Goal: Information Seeking & Learning: Check status

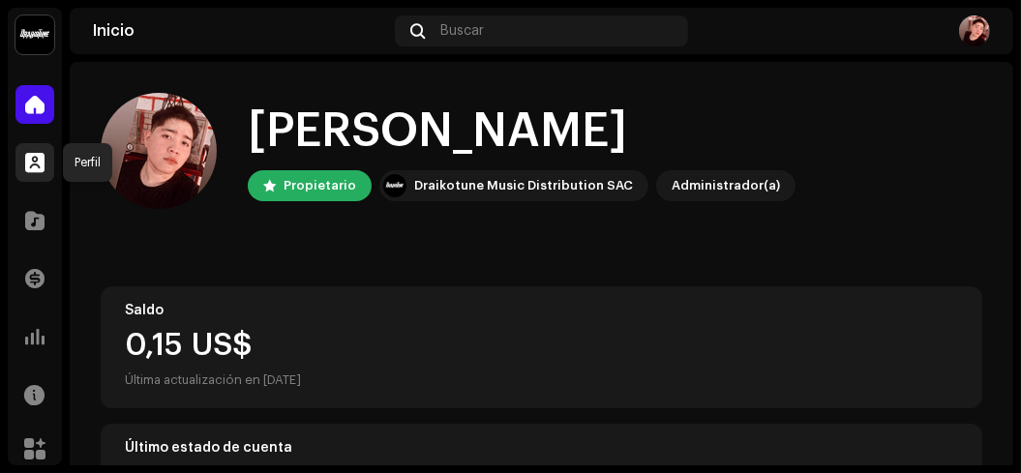
click at [33, 164] on span at bounding box center [34, 162] width 19 height 15
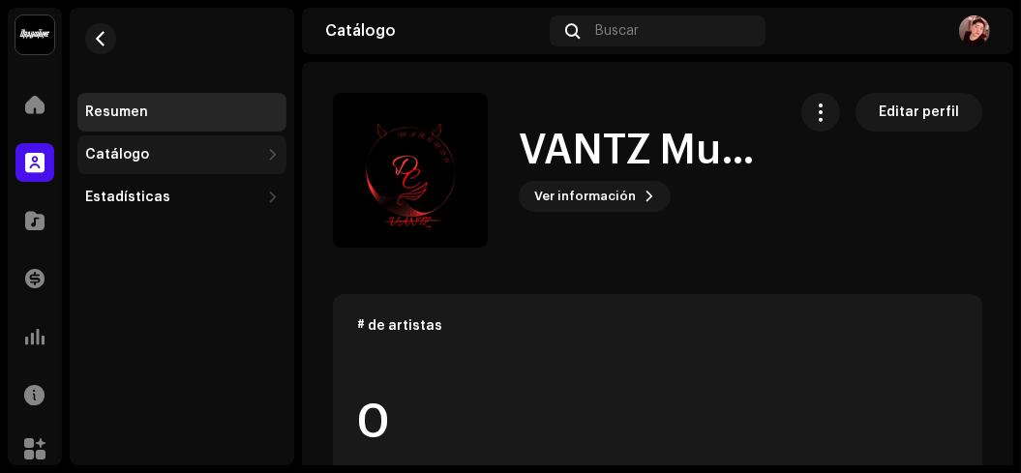
click at [195, 160] on div "Catálogo" at bounding box center [172, 154] width 174 height 15
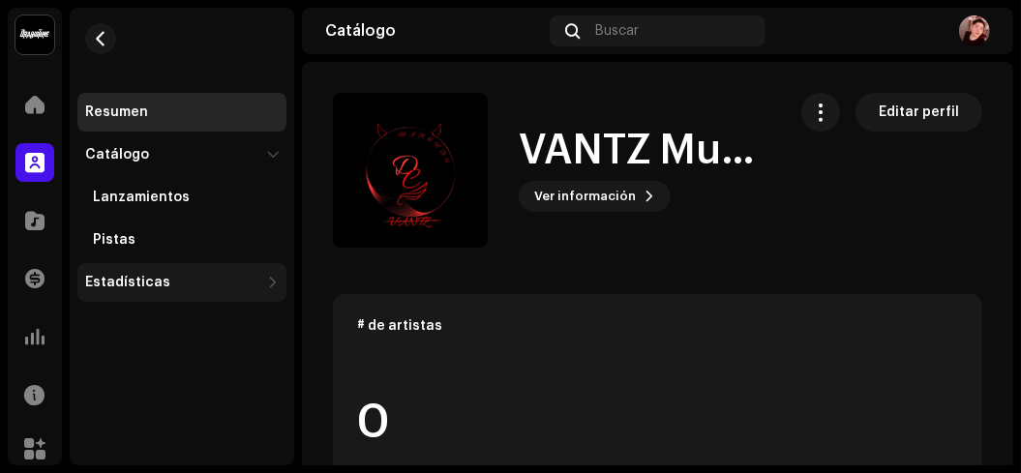
click at [153, 273] on div "Estadísticas" at bounding box center [181, 282] width 209 height 39
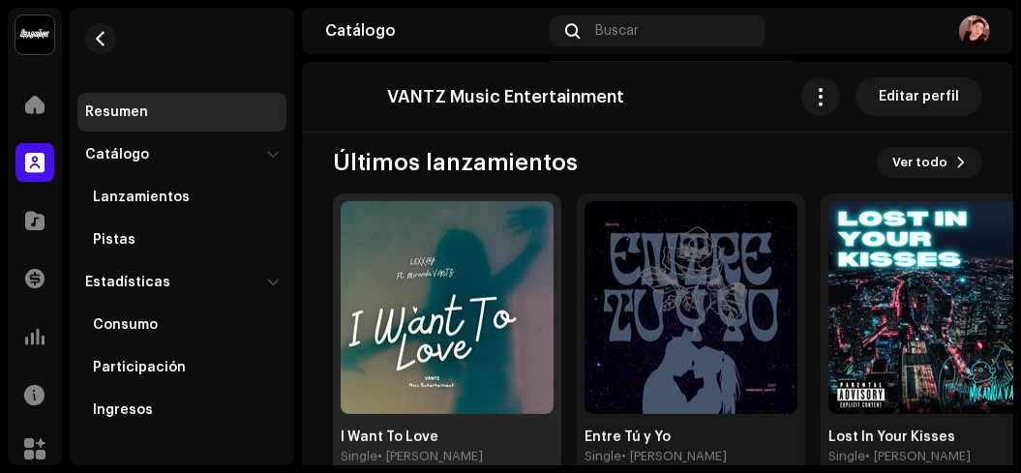
scroll to position [784, 0]
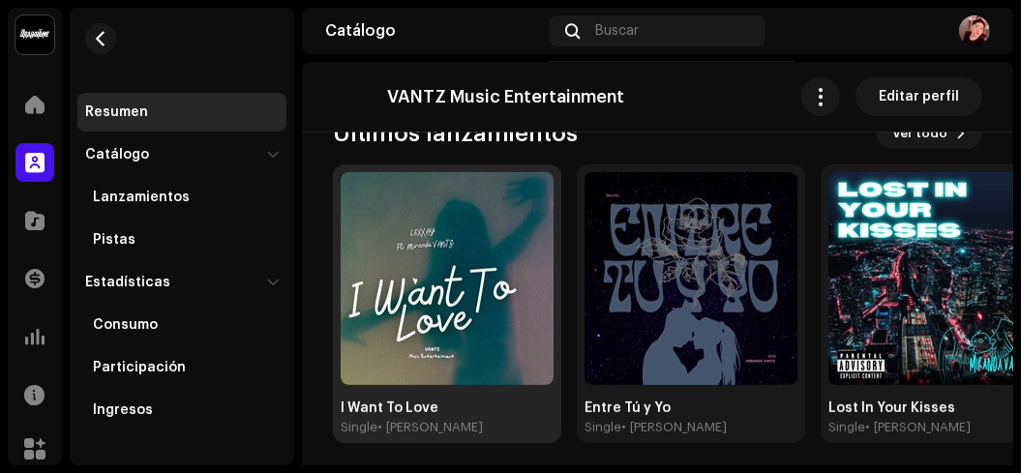
click at [463, 238] on img at bounding box center [447, 278] width 213 height 213
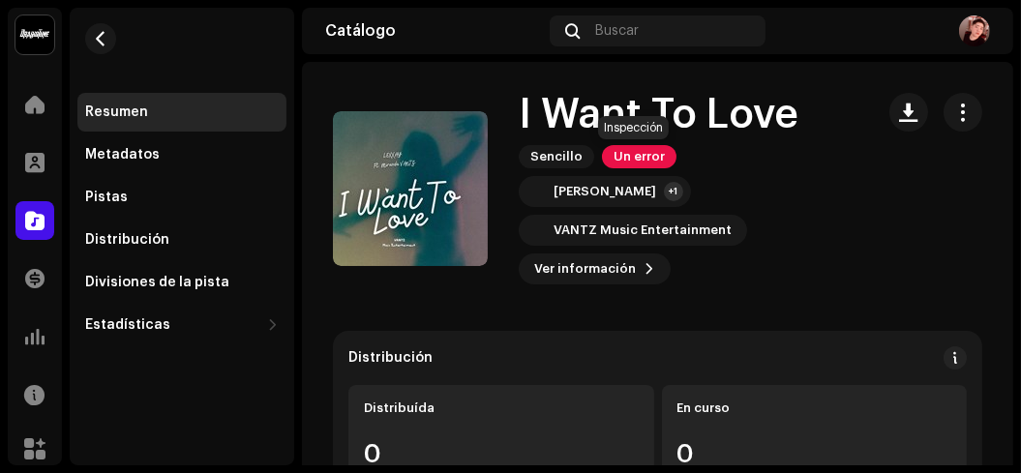
click at [618, 159] on span "Un error" at bounding box center [639, 156] width 75 height 23
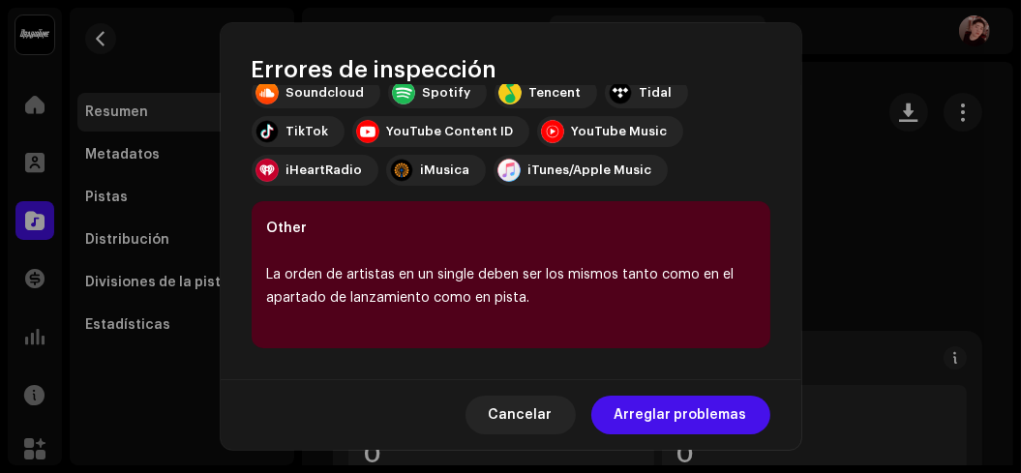
scroll to position [434, 0]
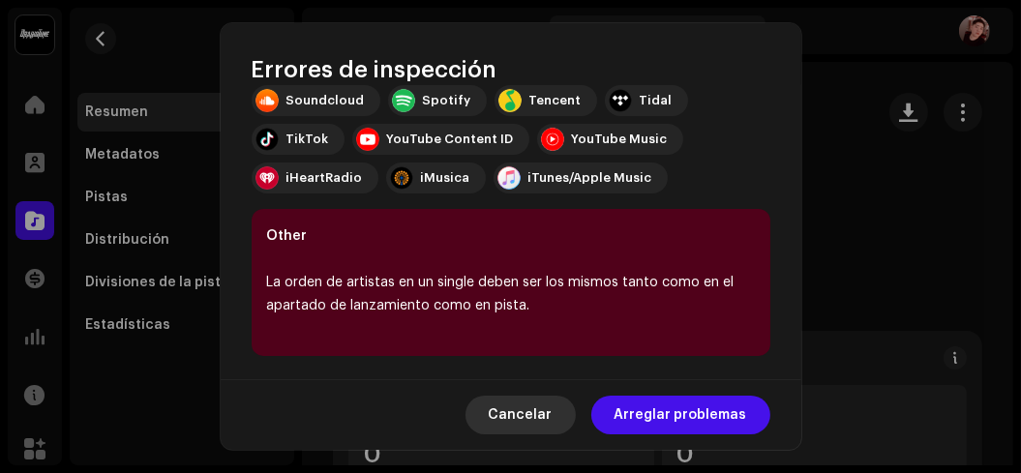
click at [521, 398] on span "Cancelar" at bounding box center [521, 415] width 64 height 39
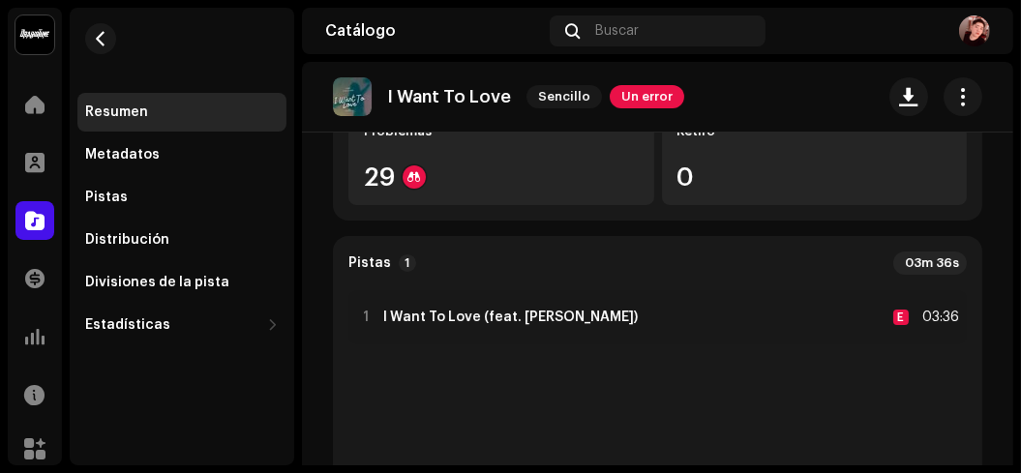
scroll to position [382, 0]
click at [37, 213] on span at bounding box center [34, 220] width 19 height 15
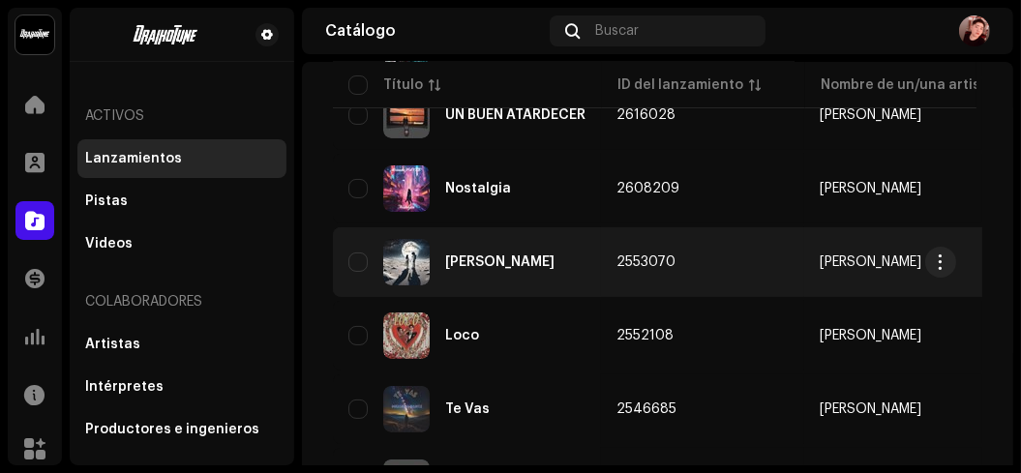
scroll to position [465, 0]
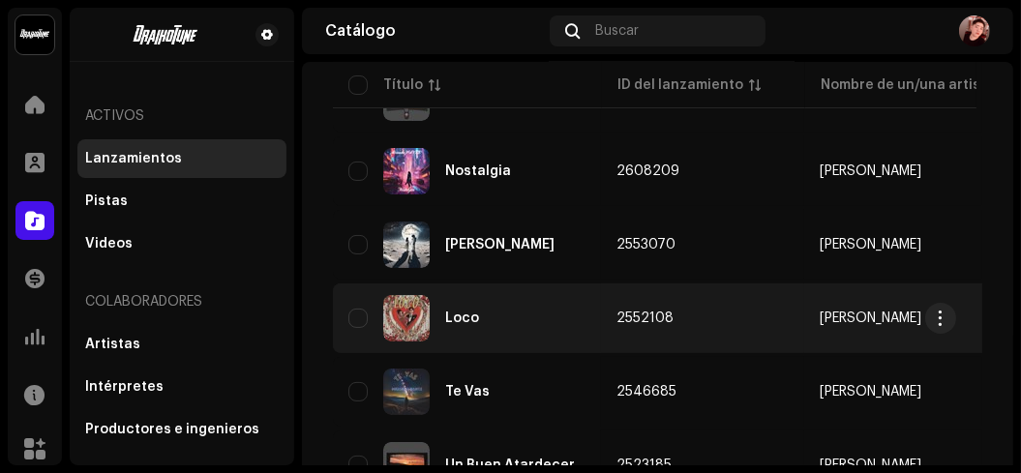
click at [513, 291] on td "Loco" at bounding box center [467, 319] width 268 height 70
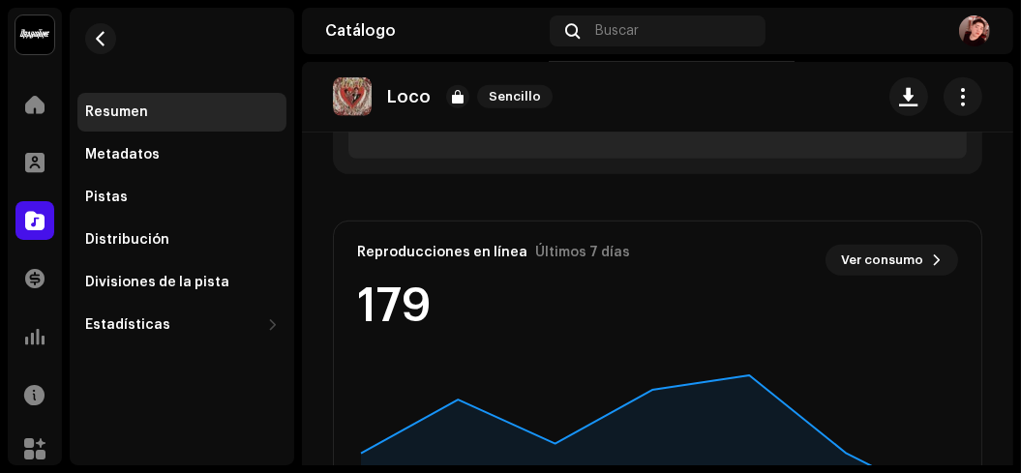
scroll to position [1147, 0]
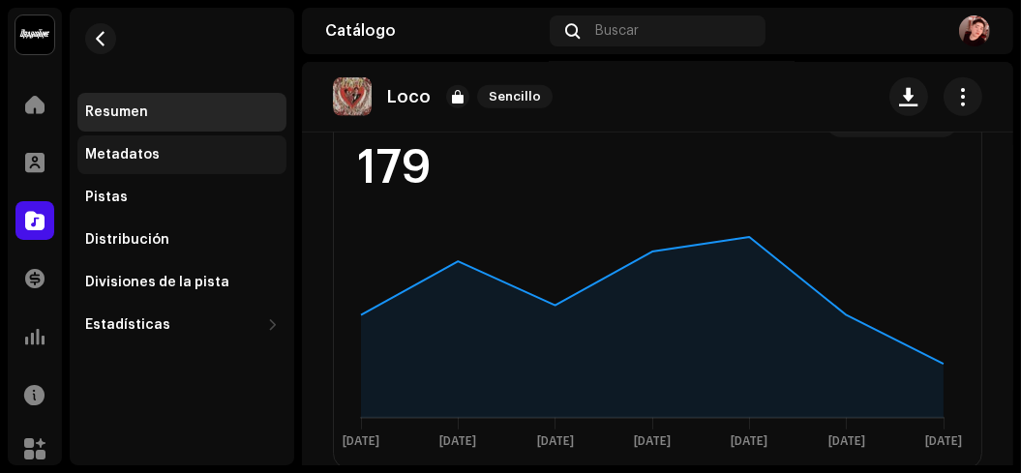
click at [163, 142] on div "Metadatos" at bounding box center [181, 154] width 209 height 39
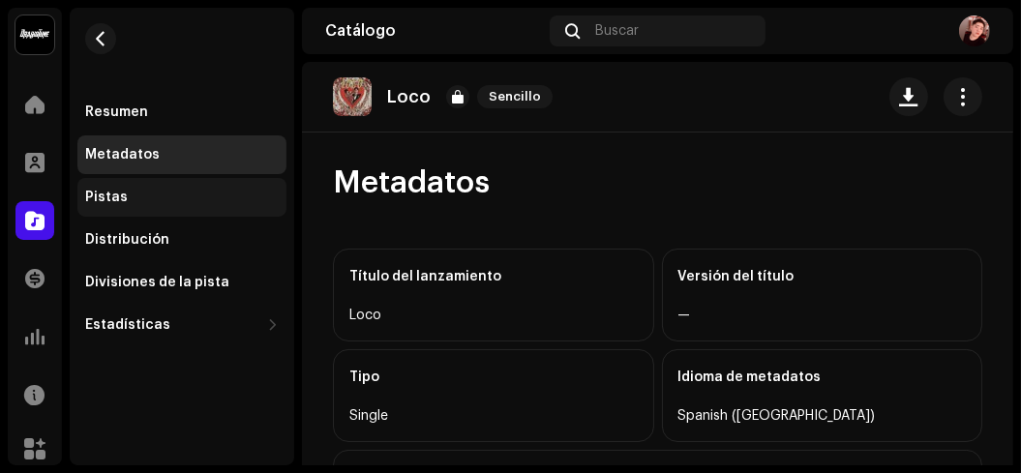
click at [177, 187] on div "Pistas" at bounding box center [181, 197] width 209 height 39
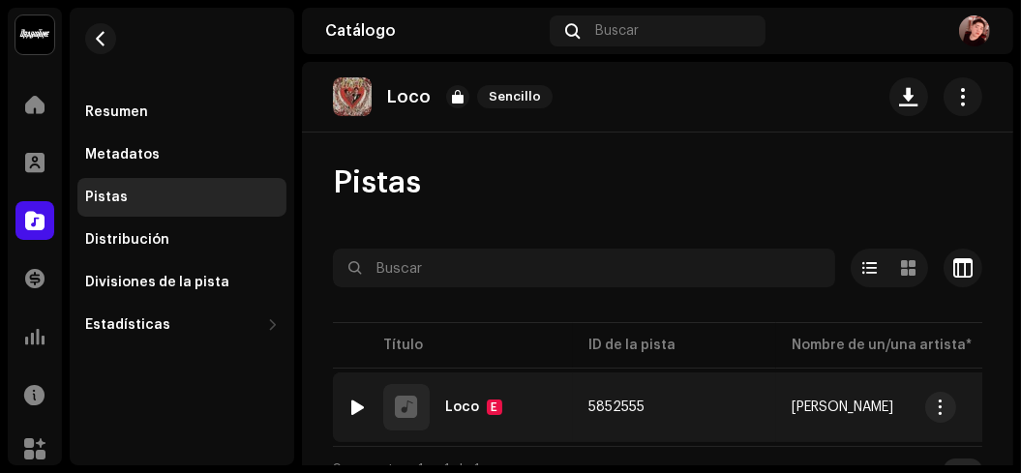
scroll to position [24, 0]
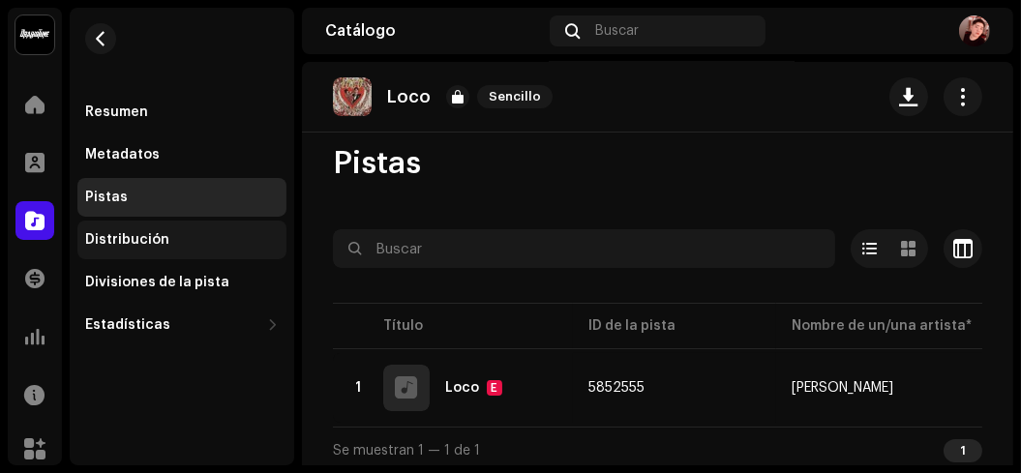
click at [213, 225] on div "Distribución" at bounding box center [181, 240] width 209 height 39
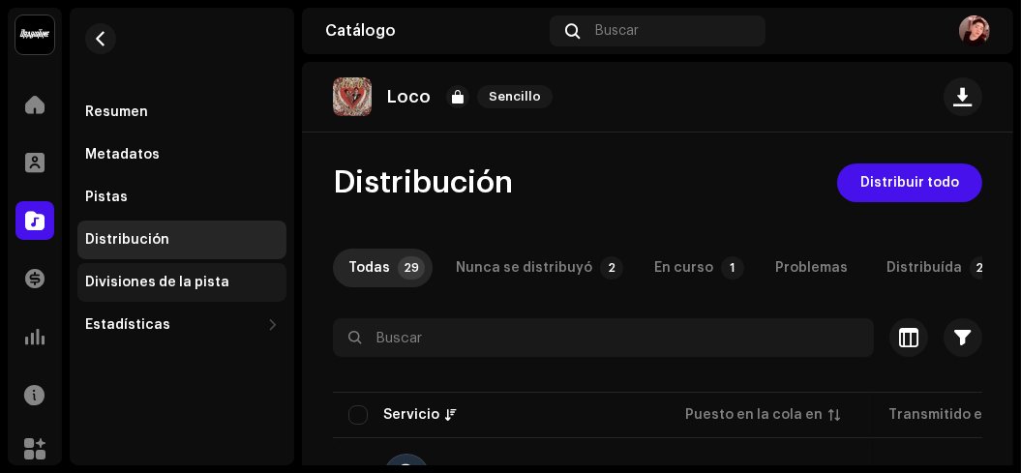
click at [238, 291] on div "Divisiones de la pista" at bounding box center [181, 282] width 209 height 39
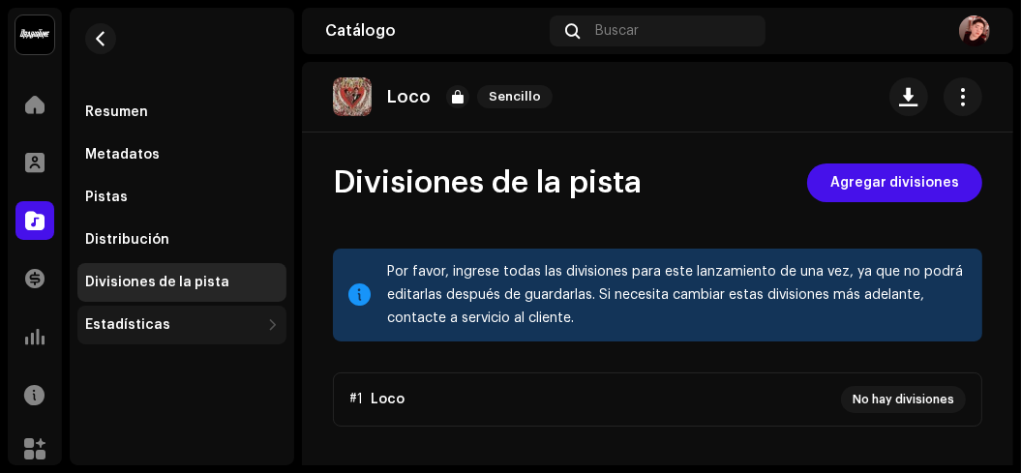
click at [130, 318] on div "Estadísticas" at bounding box center [127, 324] width 85 height 15
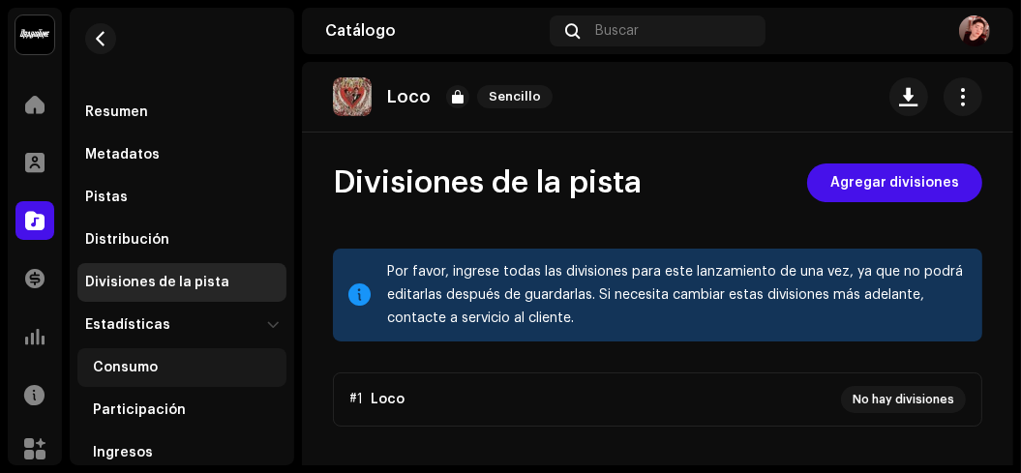
click at [243, 349] on div "Consumo" at bounding box center [181, 367] width 209 height 39
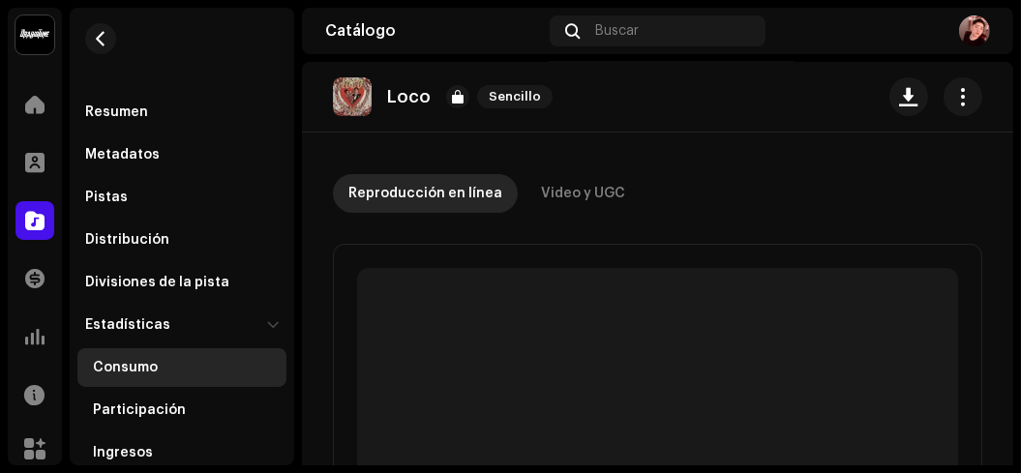
scroll to position [75, 0]
click at [545, 177] on div "Video y UGC" at bounding box center [583, 192] width 84 height 39
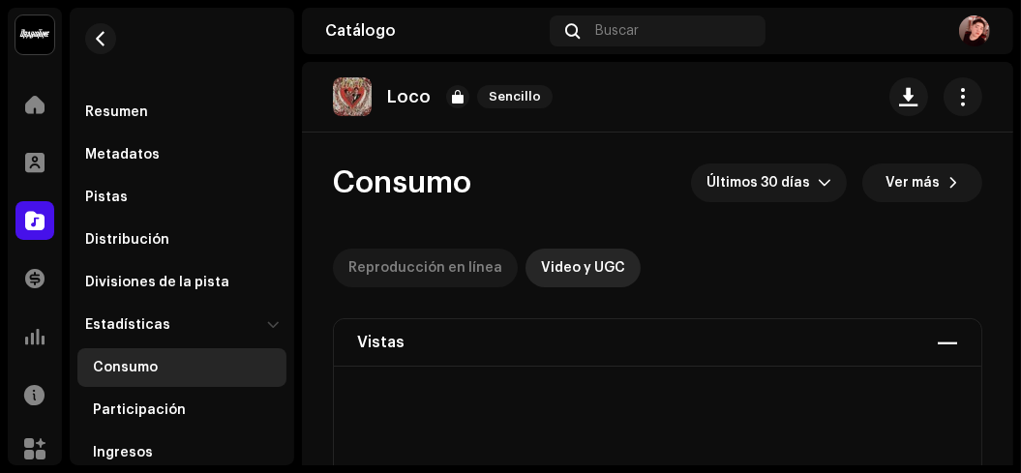
click at [451, 279] on div "Reproducción en línea" at bounding box center [425, 268] width 154 height 39
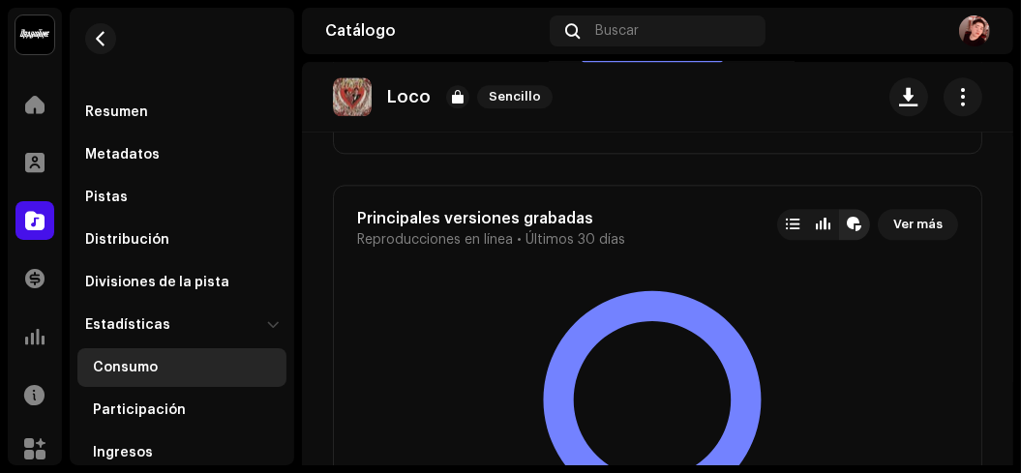
scroll to position [3986, 0]
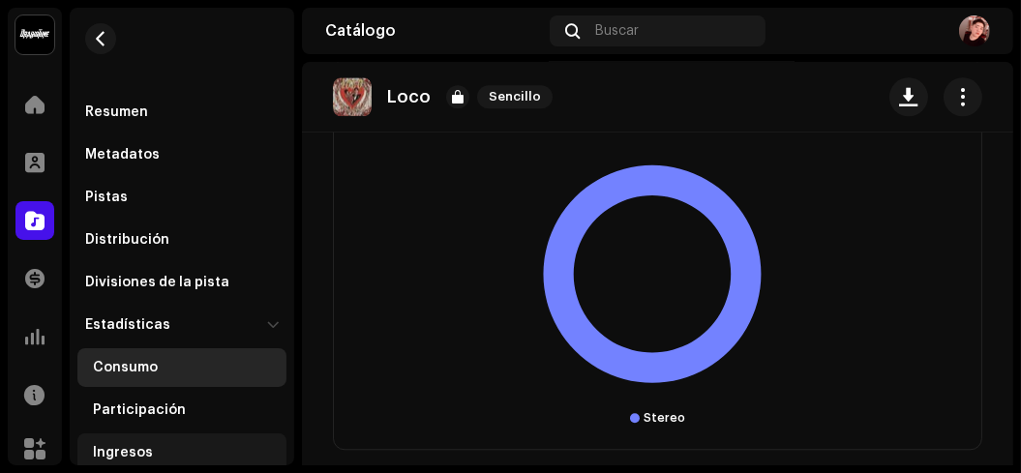
click at [161, 447] on div "Ingresos" at bounding box center [186, 452] width 186 height 15
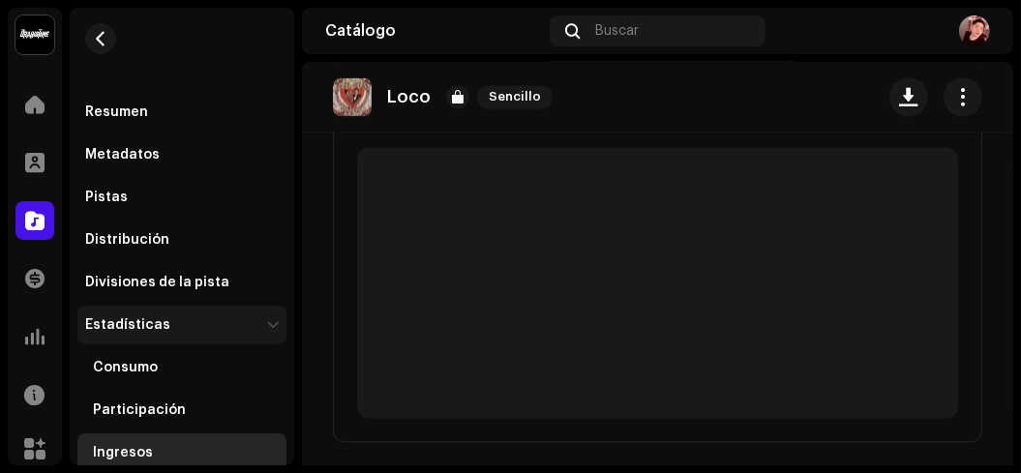
click at [89, 308] on div "Estadísticas" at bounding box center [181, 325] width 209 height 39
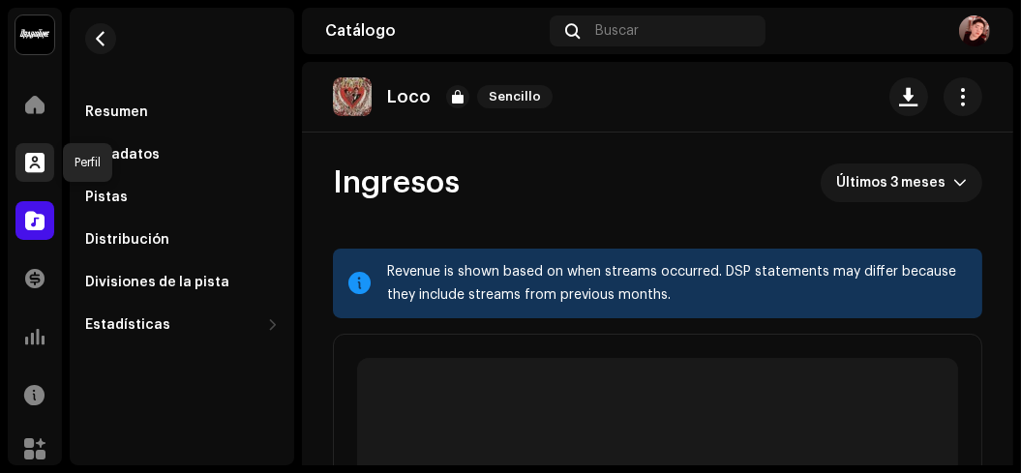
click at [24, 146] on div at bounding box center [34, 162] width 39 height 39
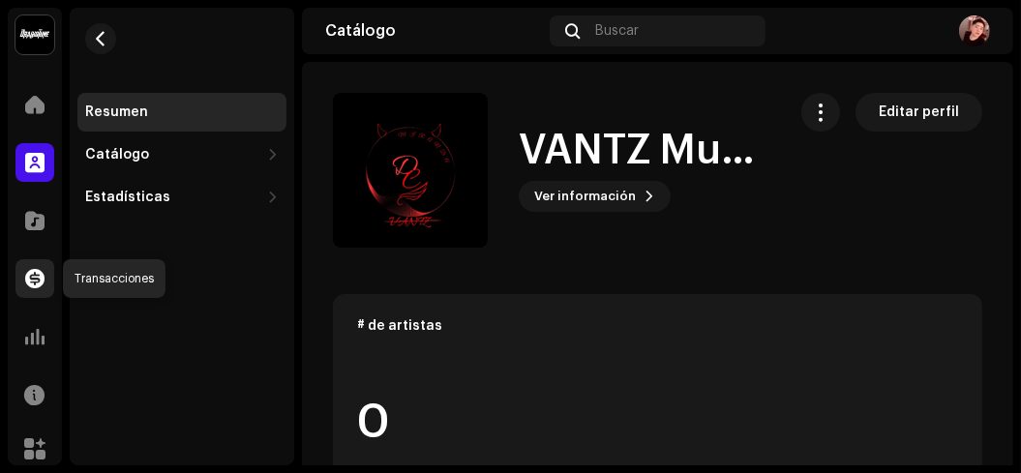
click at [37, 266] on div at bounding box center [34, 278] width 39 height 39
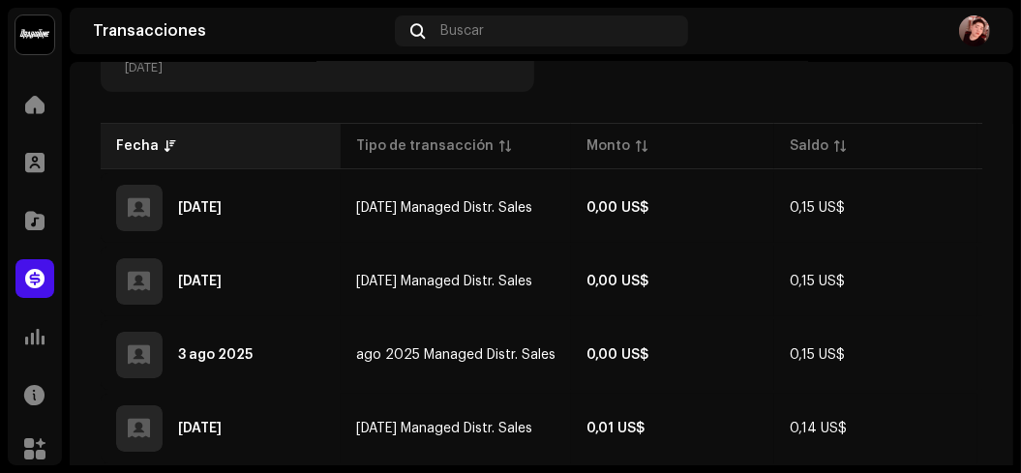
scroll to position [435, 0]
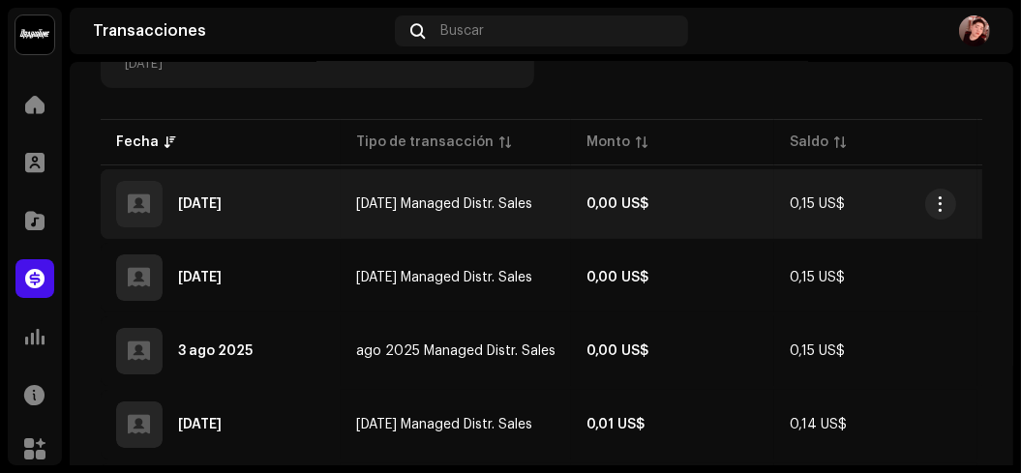
click at [306, 202] on div "[DATE]" at bounding box center [220, 204] width 209 height 46
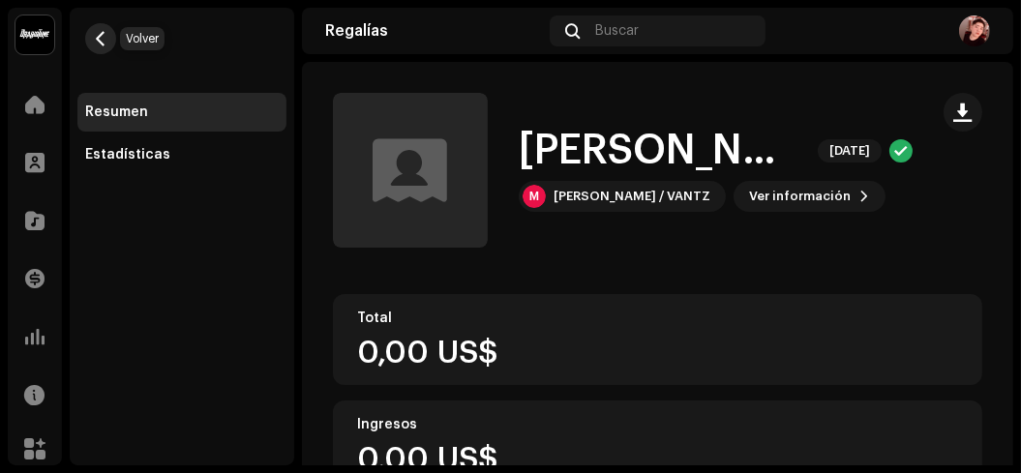
click at [100, 45] on span "button" at bounding box center [101, 38] width 15 height 15
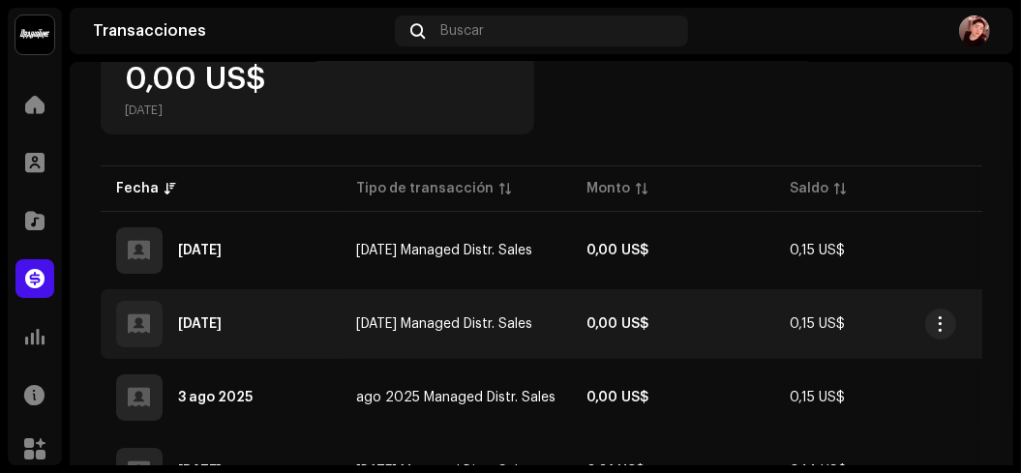
scroll to position [390, 0]
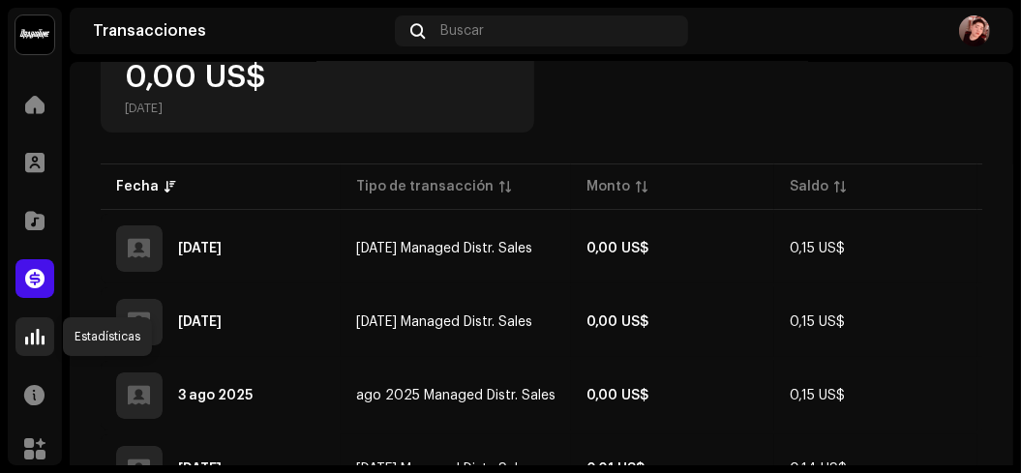
click at [43, 329] on span at bounding box center [34, 336] width 19 height 15
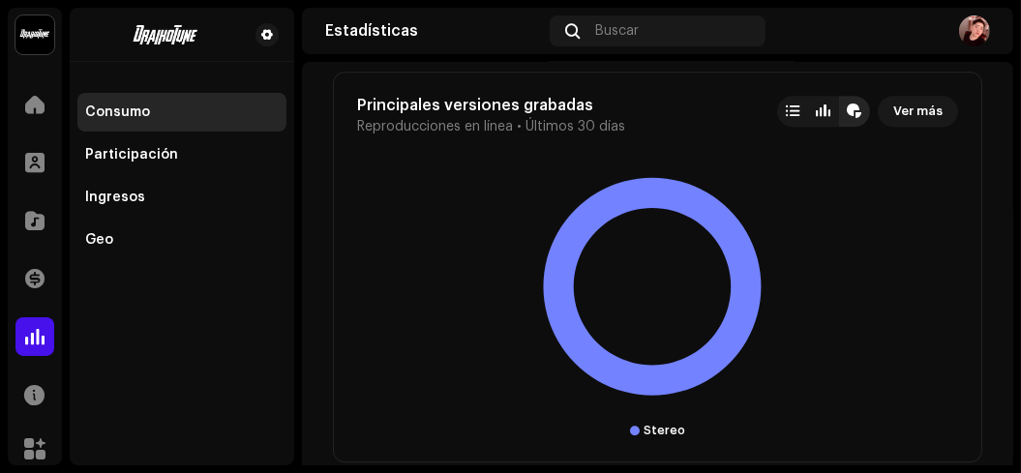
scroll to position [4537, 0]
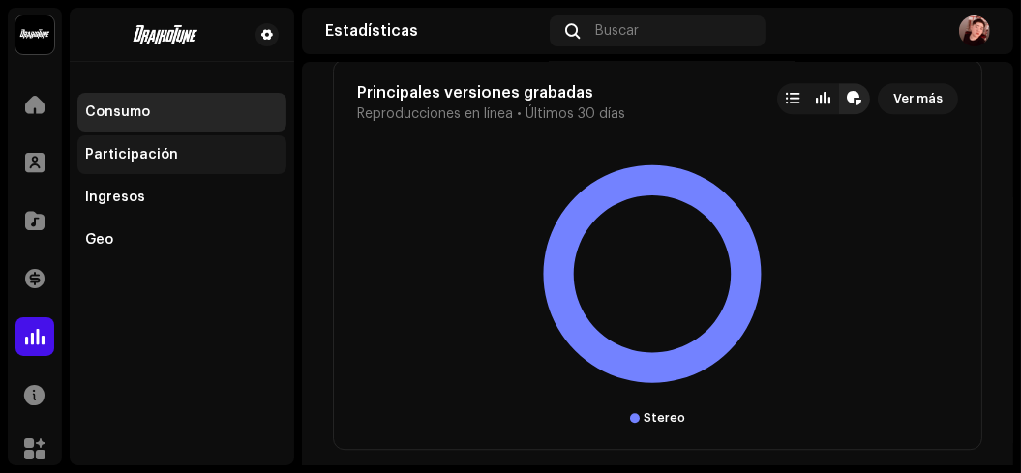
click at [133, 155] on div "Participación" at bounding box center [131, 154] width 93 height 15
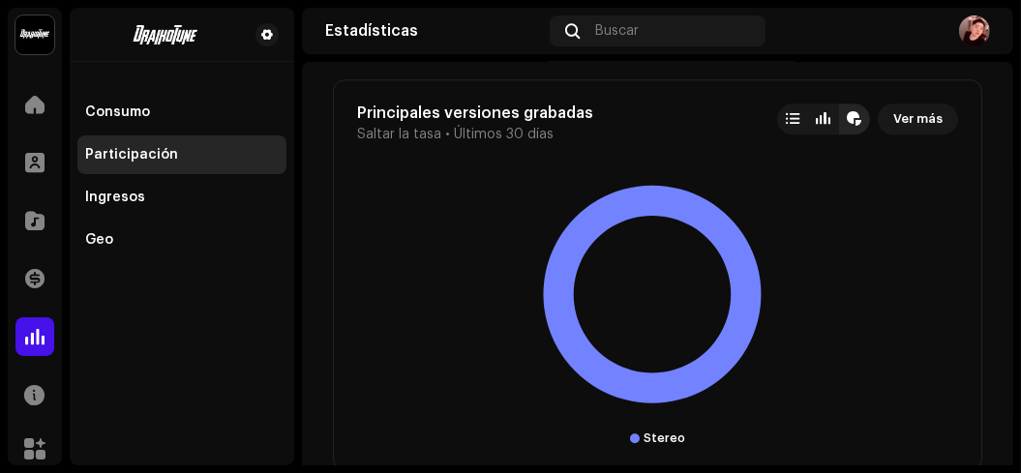
scroll to position [4584, 0]
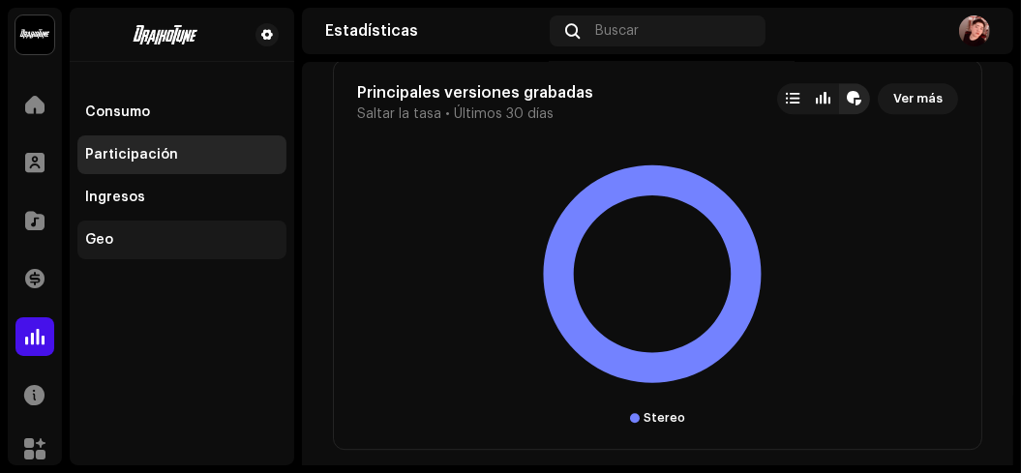
click at [149, 226] on div "Geo" at bounding box center [181, 240] width 209 height 39
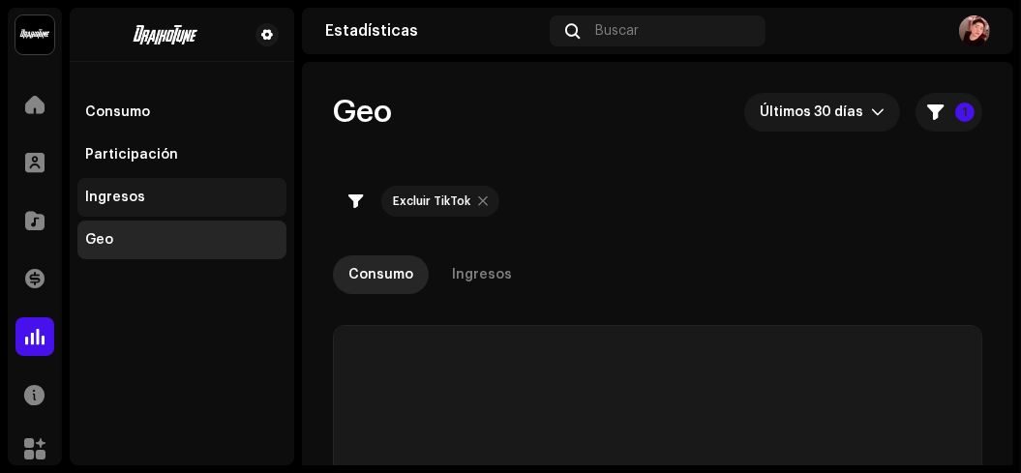
checkbox input "true"
click at [138, 203] on div "Ingresos" at bounding box center [115, 197] width 60 height 15
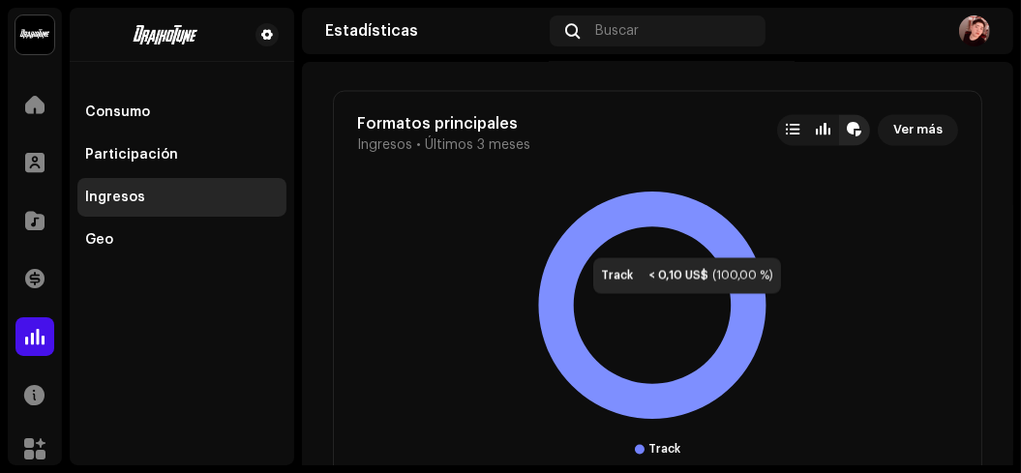
scroll to position [3086, 0]
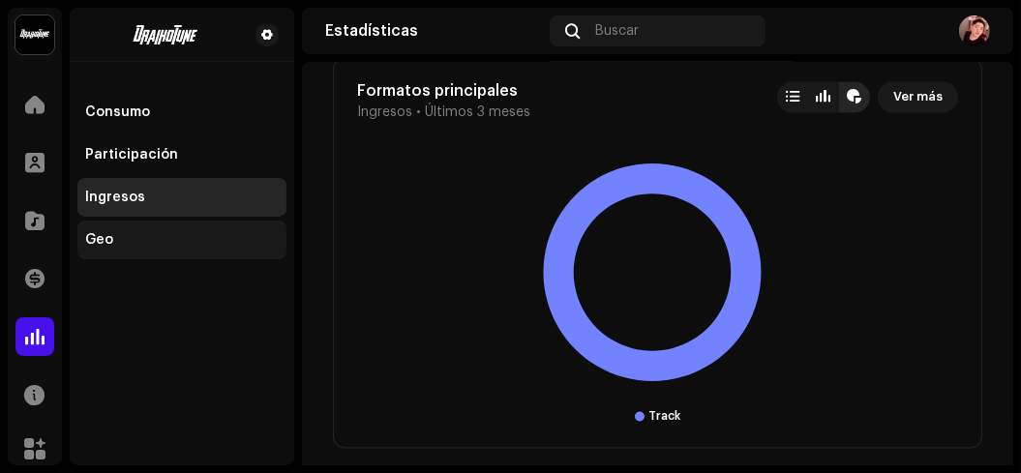
click at [179, 235] on div "Geo" at bounding box center [182, 239] width 194 height 15
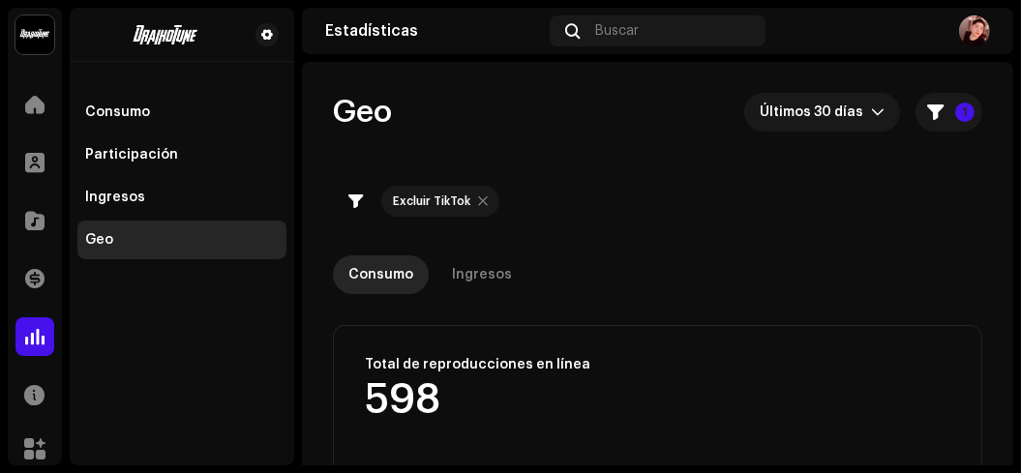
click at [479, 210] on div "Excluir TikTok" at bounding box center [440, 201] width 118 height 31
click at [479, 199] on div at bounding box center [483, 201] width 10 height 15
checkbox input "false"
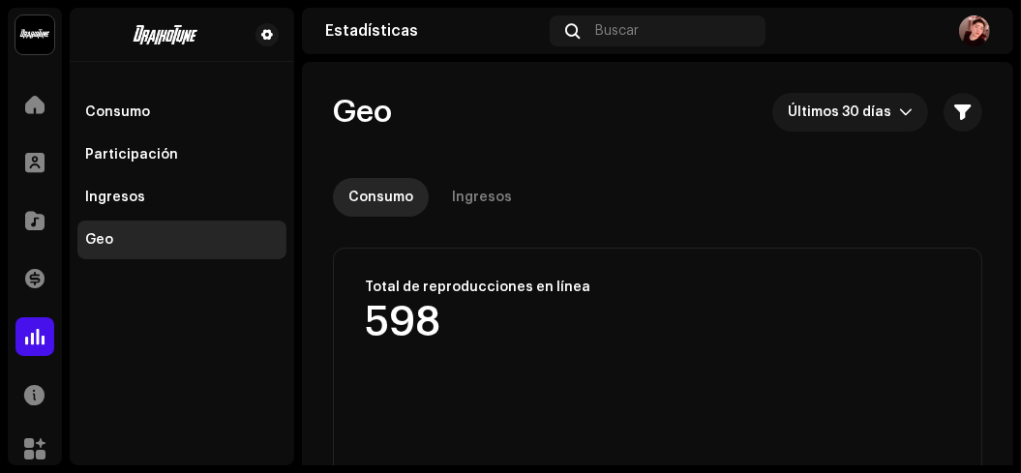
click at [479, 199] on div "Ingresos" at bounding box center [482, 197] width 60 height 39
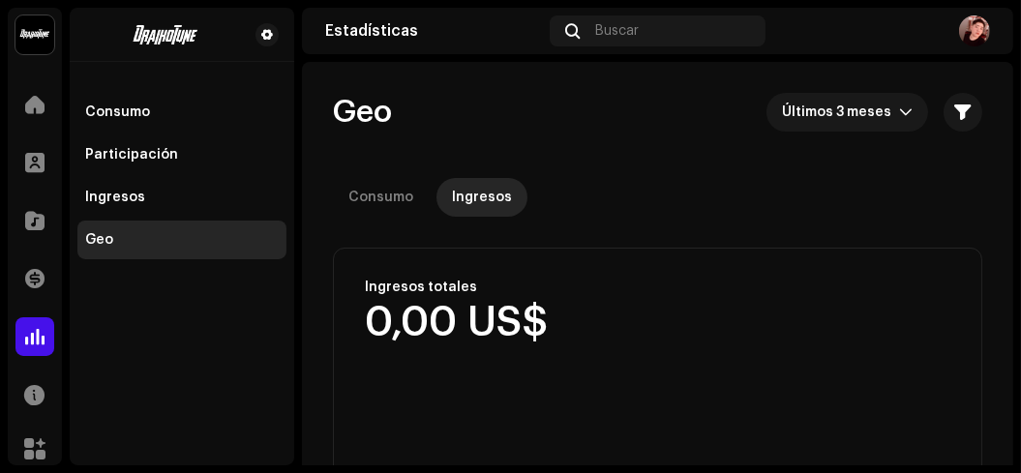
click at [375, 190] on div "Consumo" at bounding box center [380, 197] width 65 height 39
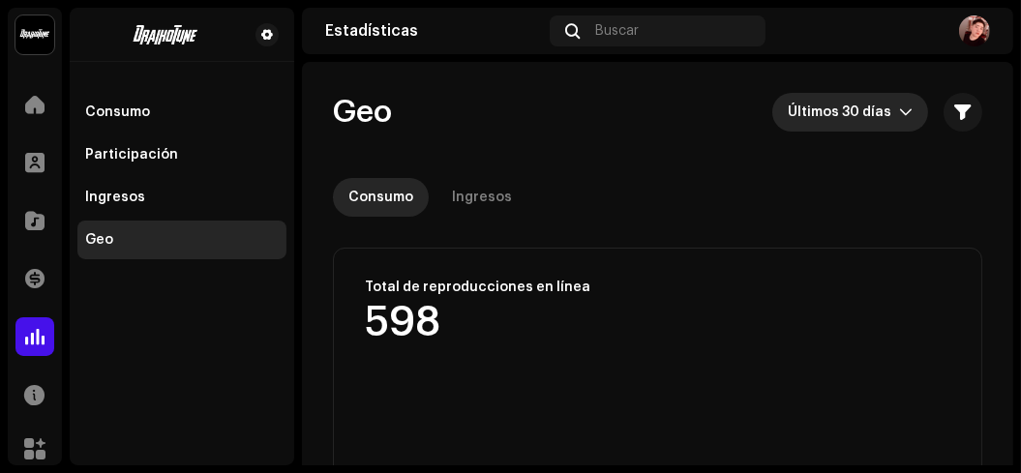
click at [824, 105] on span "Últimos 30 días" at bounding box center [843, 112] width 111 height 39
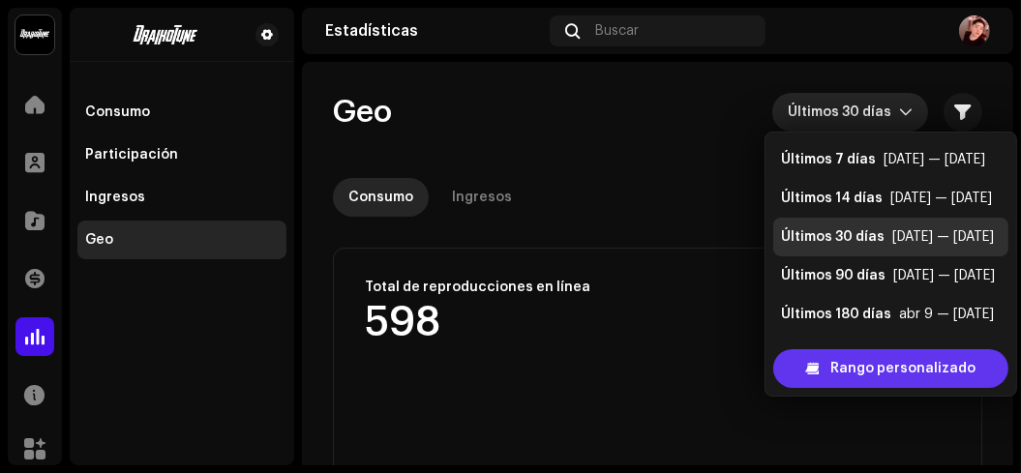
scroll to position [30, 0]
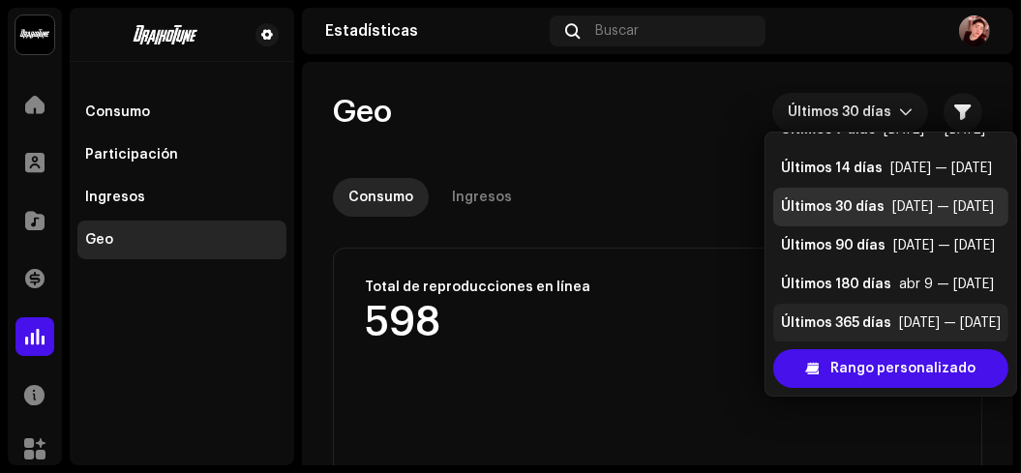
click at [810, 323] on div "Últimos 365 días" at bounding box center [836, 323] width 110 height 19
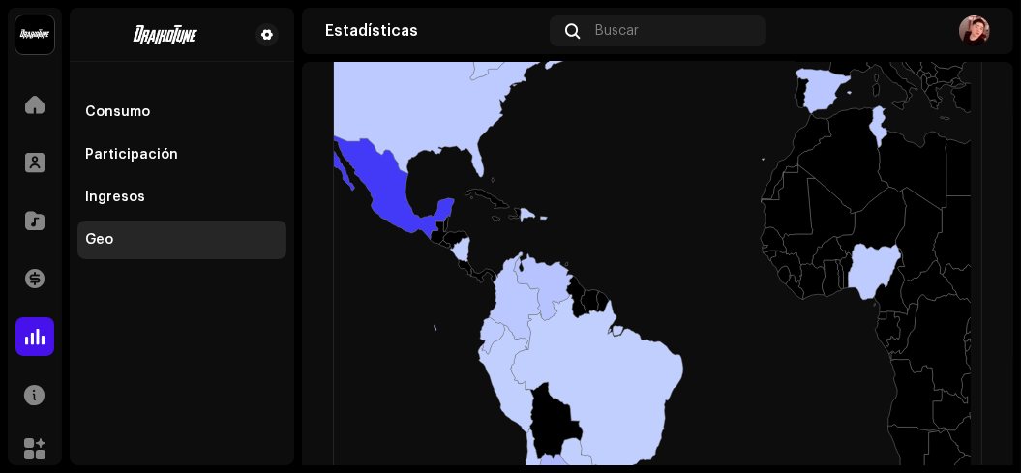
scroll to position [403, 0]
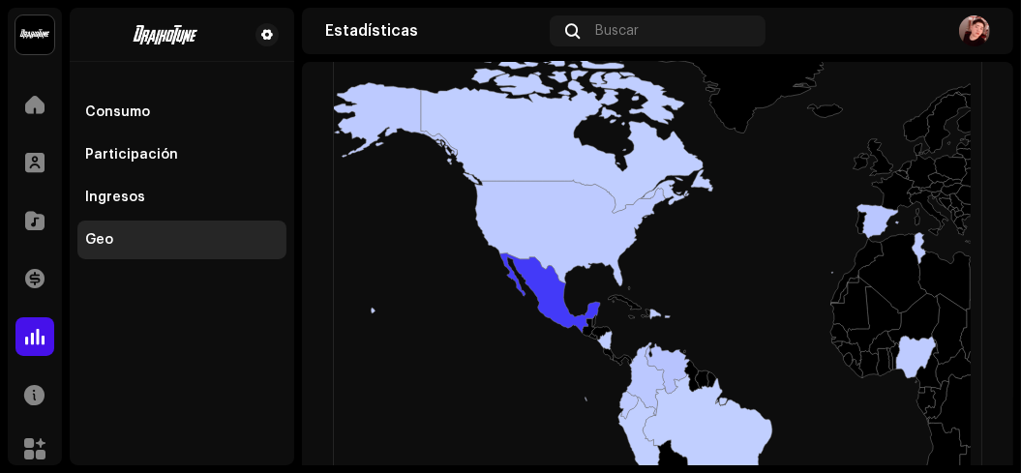
drag, startPoint x: 555, startPoint y: 162, endPoint x: 714, endPoint y: 216, distance: 168.6
click at [714, 216] on rect at bounding box center [652, 330] width 637 height 774
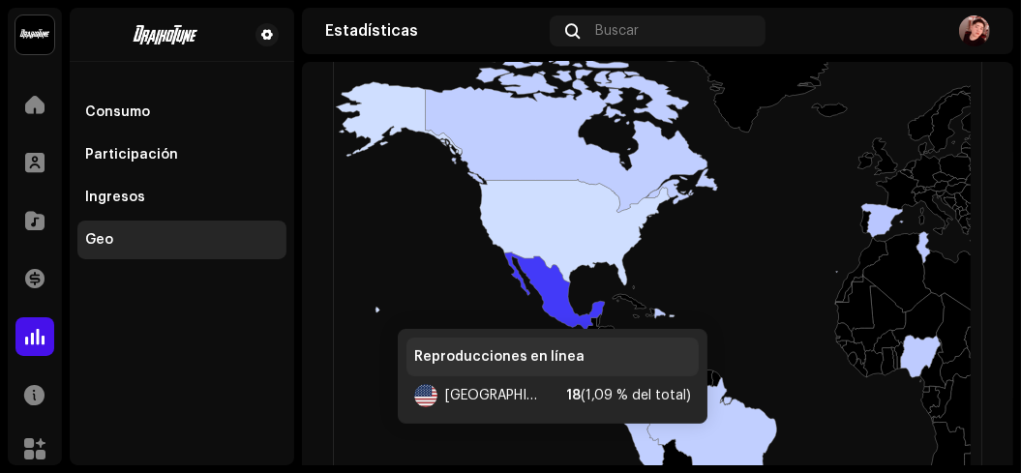
click at [377, 309] on icon at bounding box center [496, 197] width 345 height 230
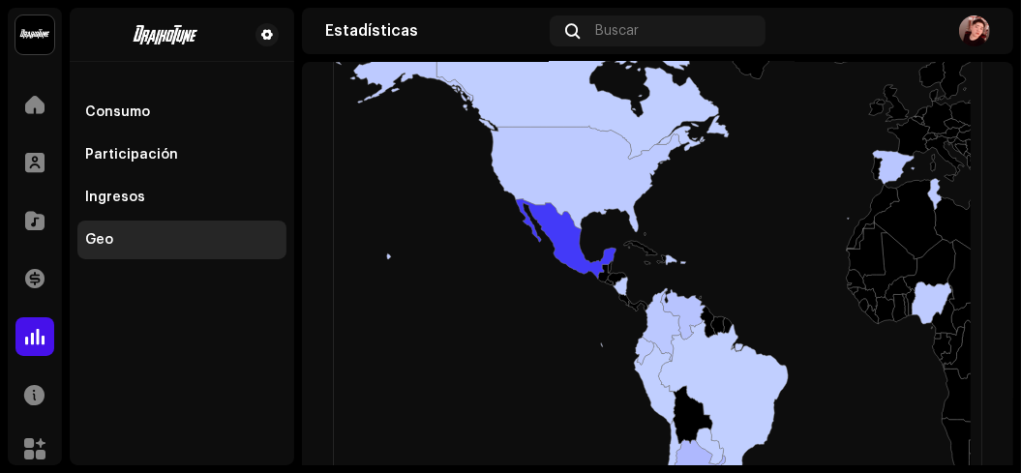
drag, startPoint x: 455, startPoint y: 282, endPoint x: 465, endPoint y: 228, distance: 54.3
click at [465, 228] on rect at bounding box center [652, 330] width 637 height 774
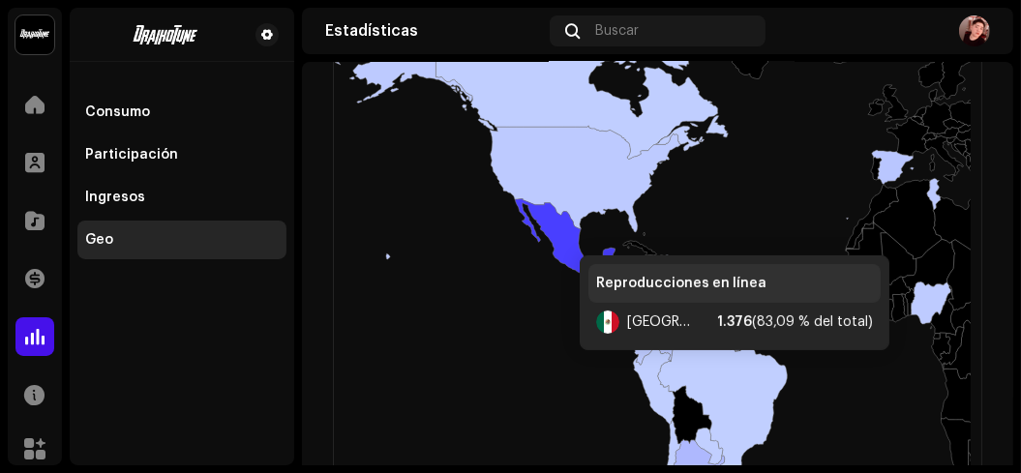
click at [560, 235] on icon at bounding box center [565, 239] width 101 height 80
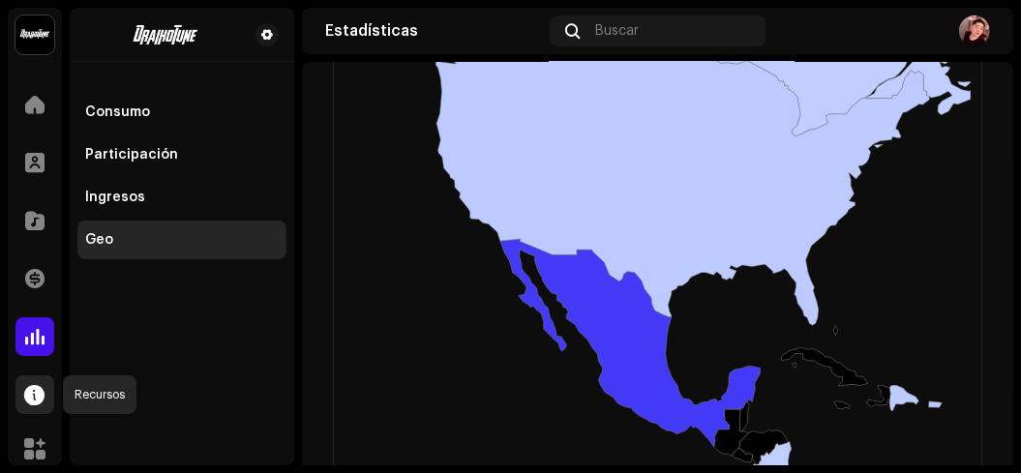
click at [27, 396] on span at bounding box center [35, 394] width 20 height 15
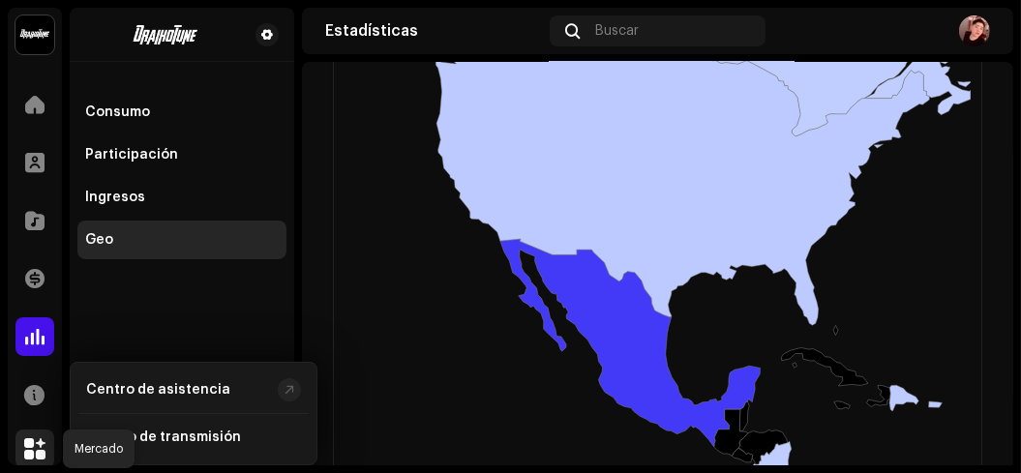
click at [41, 445] on span at bounding box center [34, 448] width 21 height 15
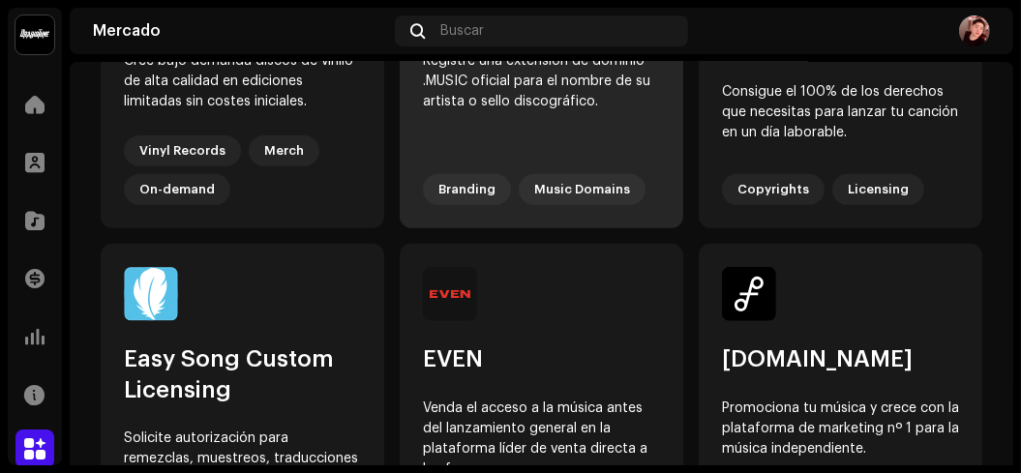
scroll to position [640, 0]
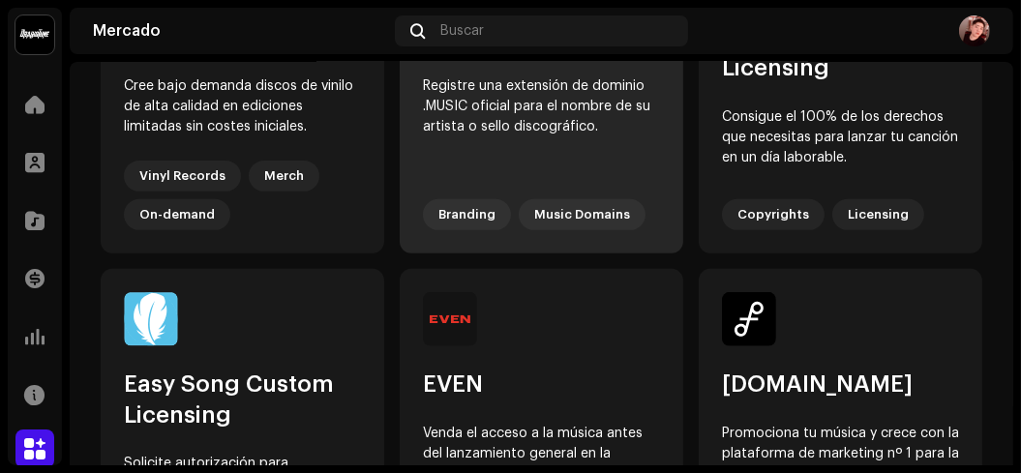
click at [540, 220] on div "Music Domains" at bounding box center [582, 214] width 127 height 31
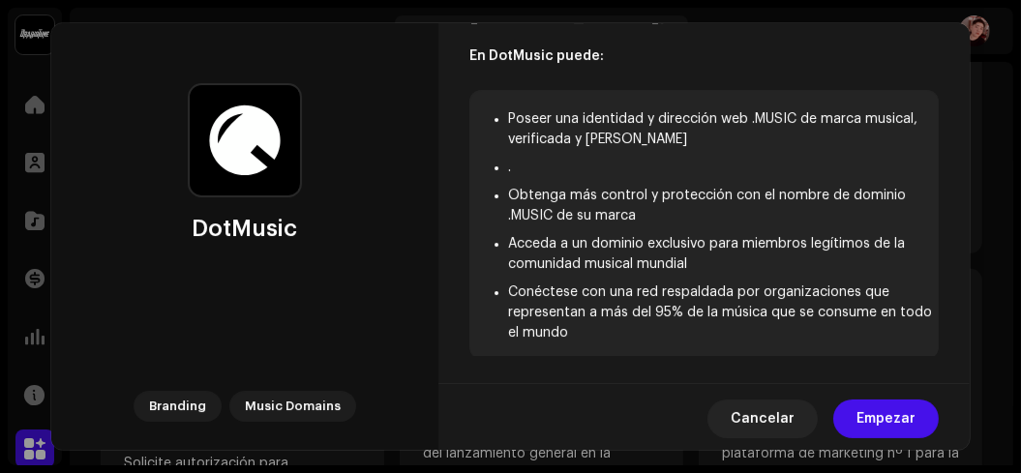
scroll to position [154, 0]
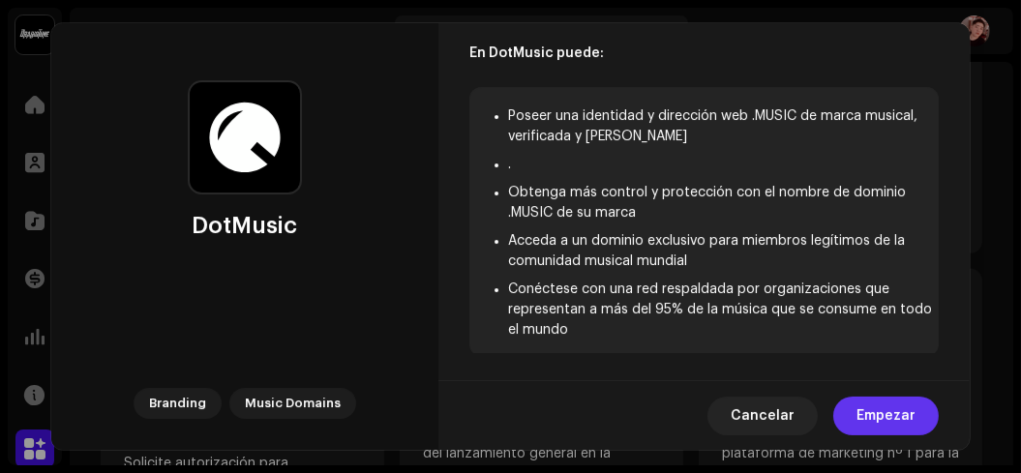
click at [906, 410] on span "Empezar" at bounding box center [885, 416] width 59 height 39
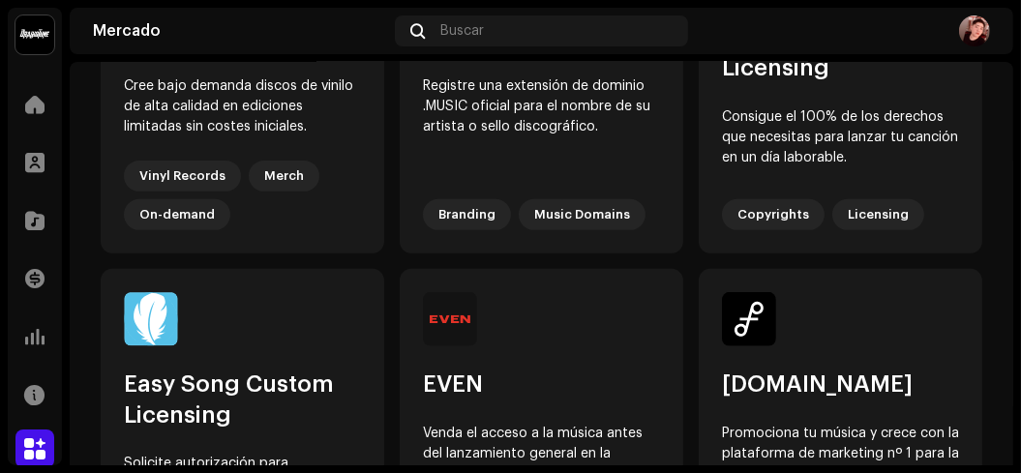
click at [985, 75] on div "DotMusic Branding Music Domains Registre una extensión de dominio de nivel supe…" at bounding box center [510, 236] width 1021 height 473
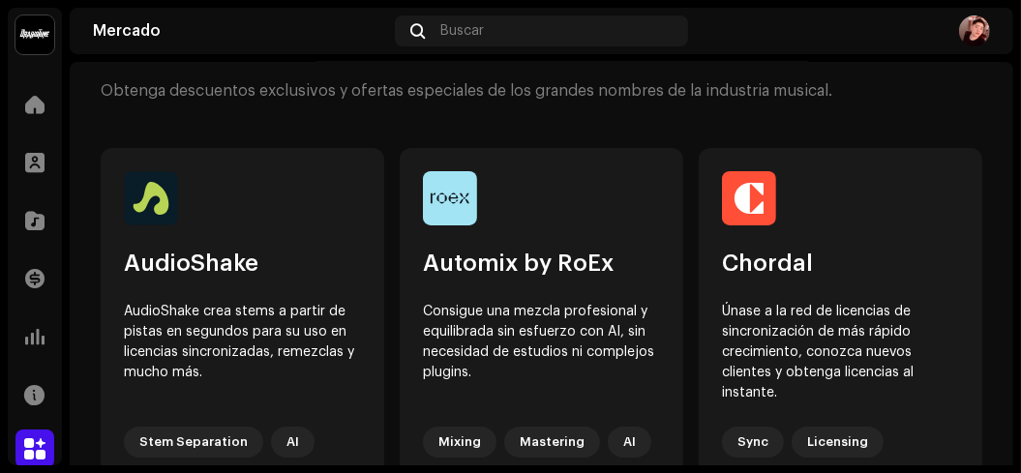
scroll to position [0, 0]
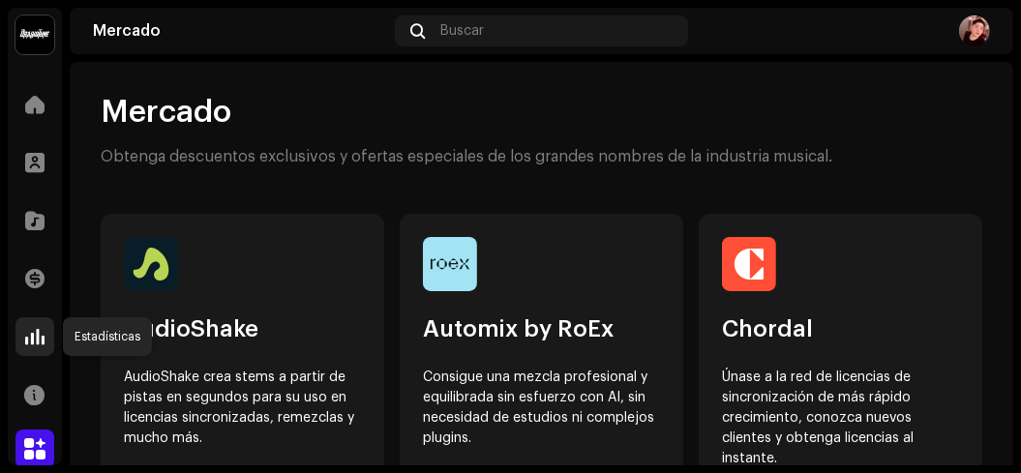
click at [40, 333] on span at bounding box center [34, 336] width 19 height 15
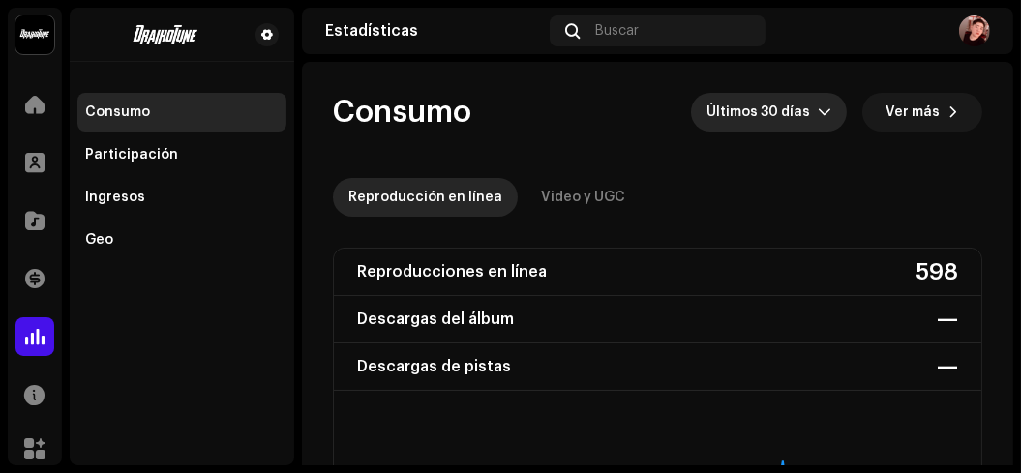
click at [700, 107] on p-select "Últimos 30 días" at bounding box center [769, 112] width 156 height 39
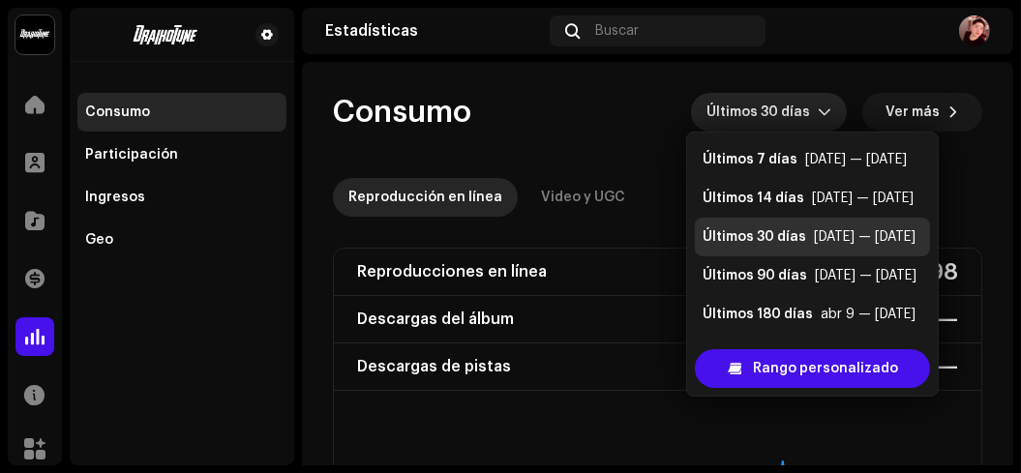
scroll to position [30, 0]
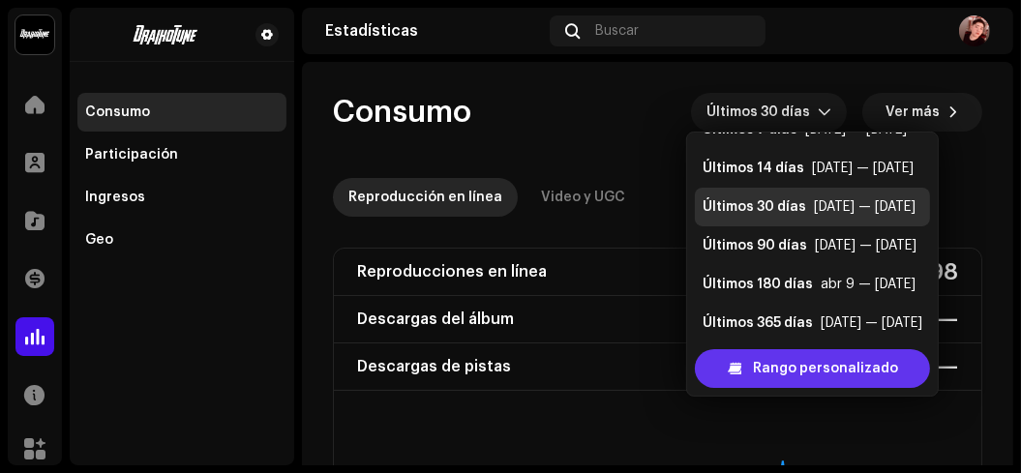
click at [756, 371] on span "Rango personalizado" at bounding box center [825, 368] width 145 height 39
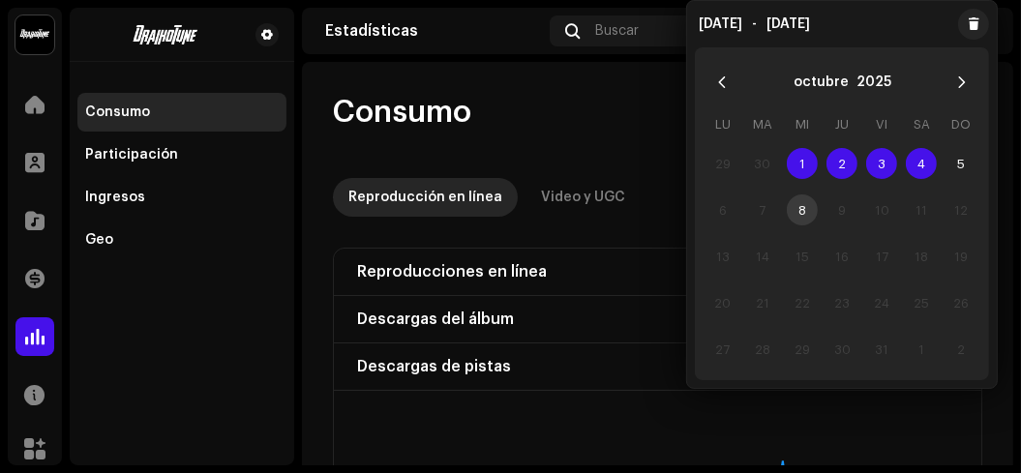
click at [799, 213] on td "8" at bounding box center [802, 210] width 40 height 46
click at [961, 166] on span "5" at bounding box center [961, 163] width 31 height 31
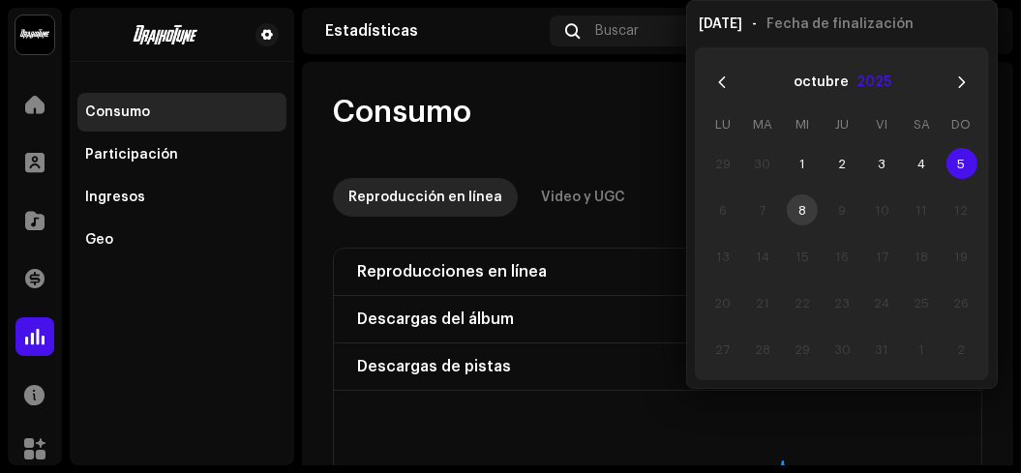
click at [861, 78] on button "2025" at bounding box center [873, 82] width 35 height 31
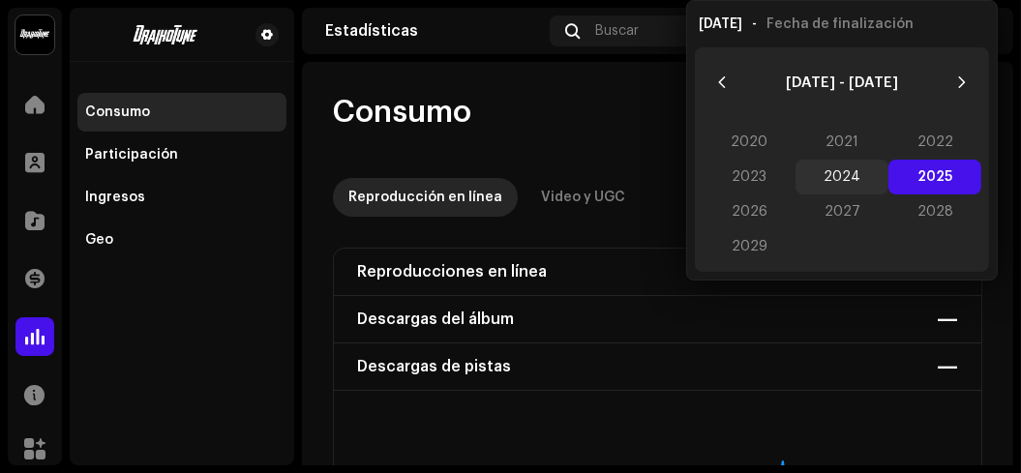
click at [826, 173] on span "2024" at bounding box center [841, 177] width 93 height 35
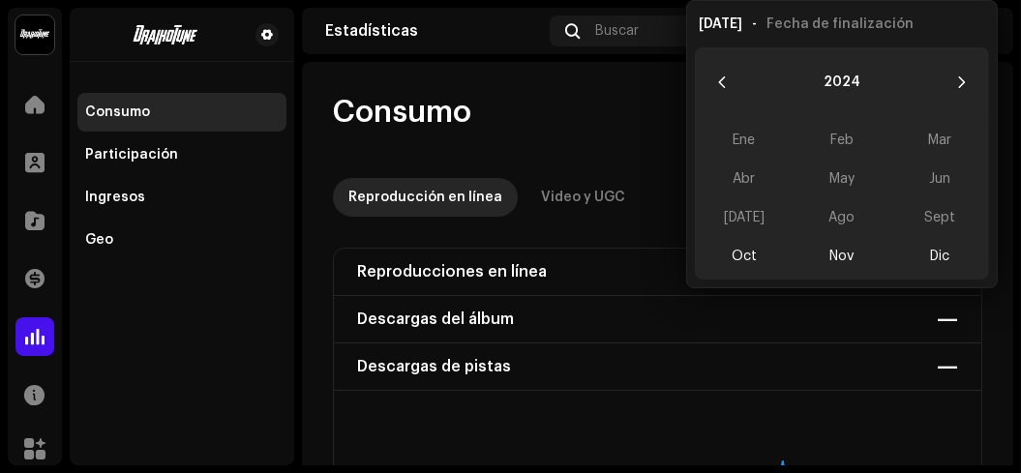
click at [669, 62] on re-o-consumption-dashboard-header "Consumo Últimos 30 días Ver más Reproducción en línea Video y UGC" at bounding box center [657, 147] width 649 height 170
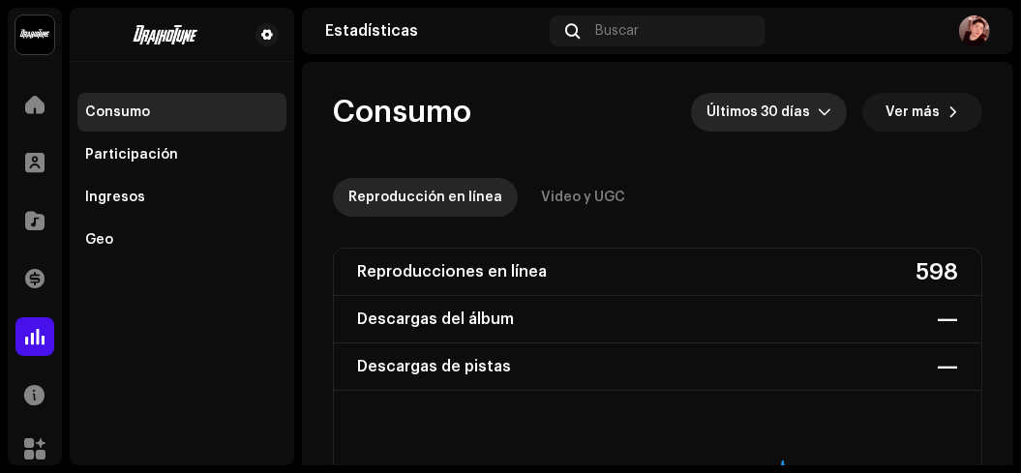
click at [794, 126] on span "Últimos 30 días" at bounding box center [761, 112] width 111 height 39
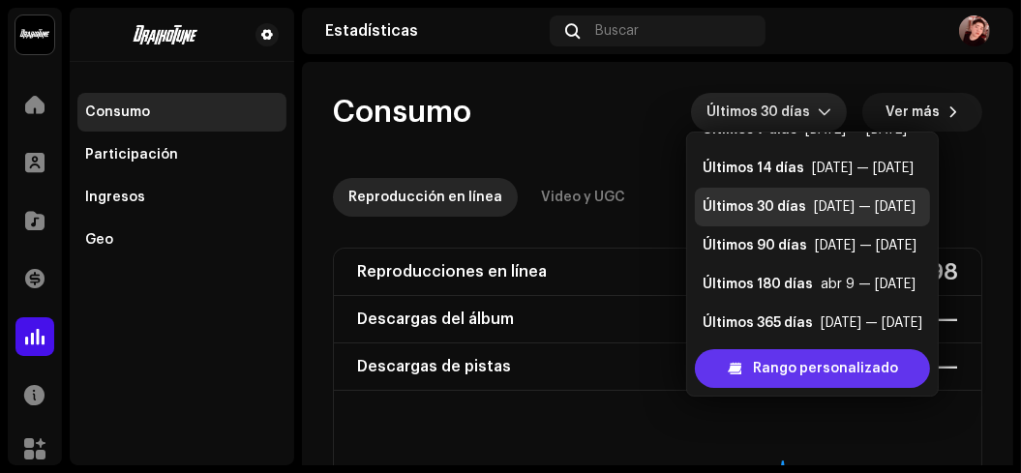
click at [835, 371] on span "Rango personalizado" at bounding box center [825, 368] width 145 height 39
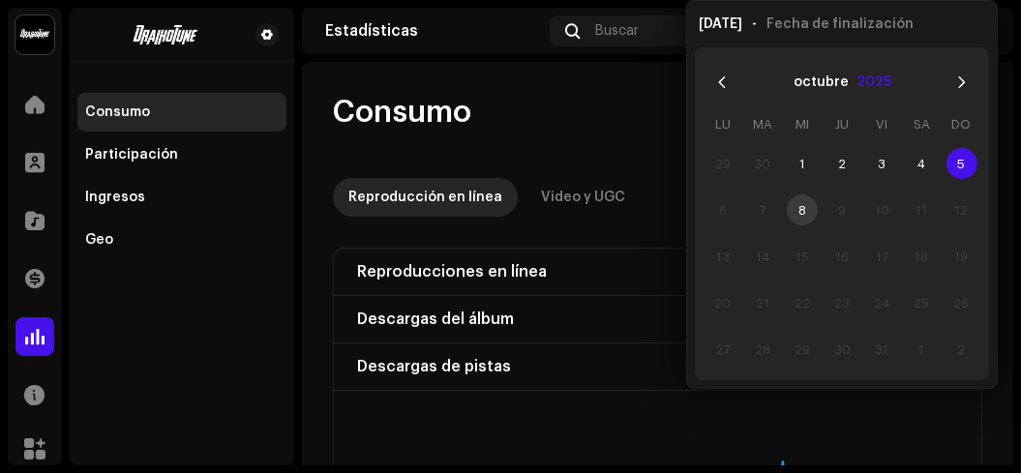
click at [863, 81] on button "2025" at bounding box center [873, 82] width 35 height 31
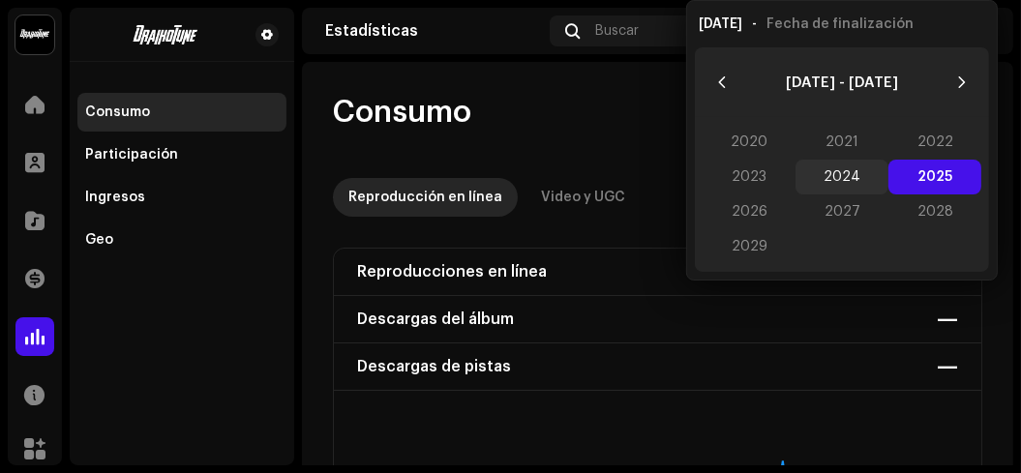
click at [840, 169] on span "2024" at bounding box center [841, 177] width 93 height 35
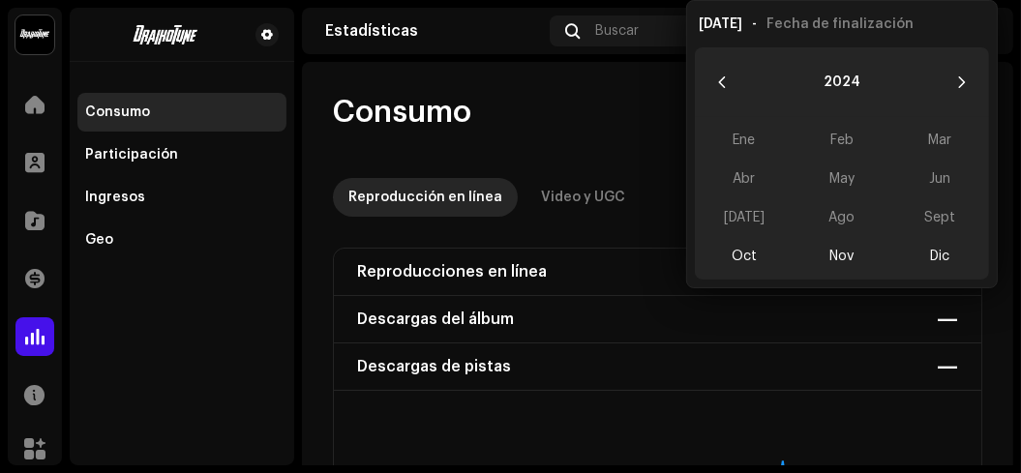
click at [936, 211] on div "Ene Feb Mar Abr May Jun [DATE] Ago Sept Oct Nov Dic" at bounding box center [842, 198] width 294 height 163
click at [730, 257] on span "Oct" at bounding box center [744, 256] width 82 height 31
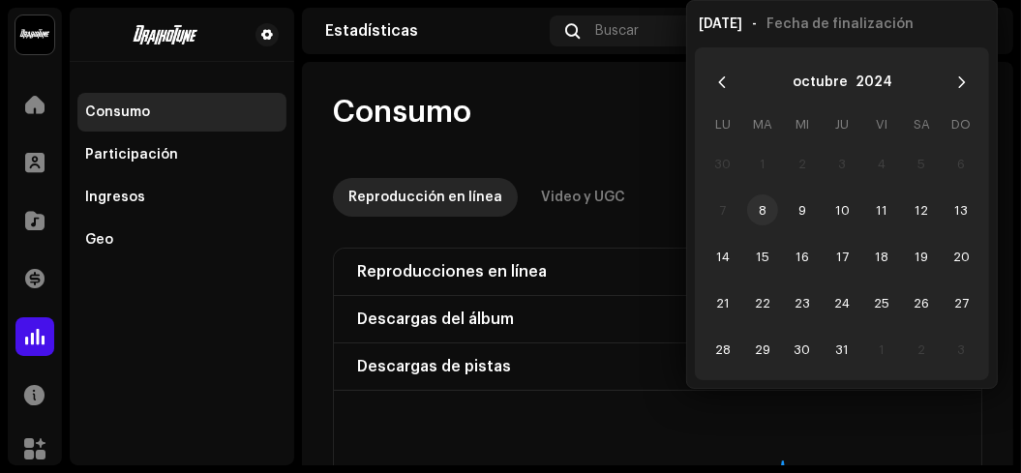
click at [763, 208] on span "8" at bounding box center [762, 210] width 31 height 31
click at [823, 88] on button "octubre" at bounding box center [820, 82] width 55 height 31
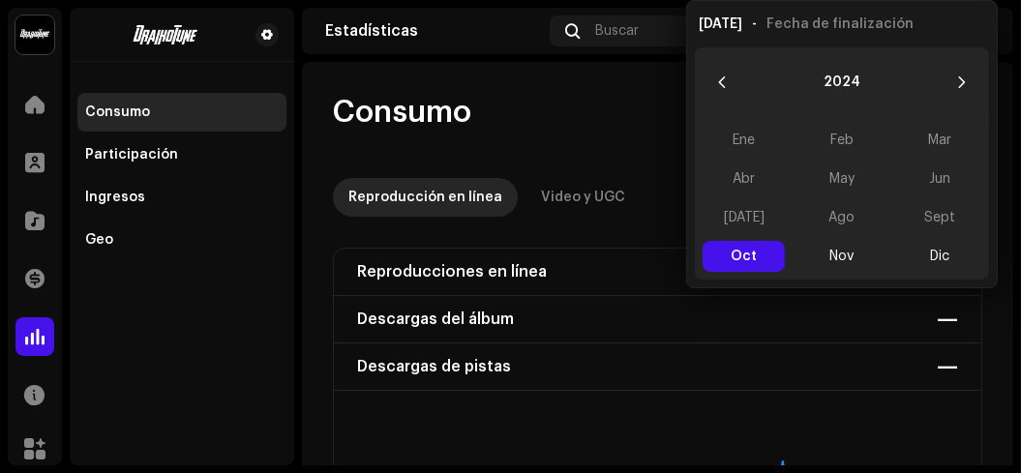
click at [836, 27] on span "Fecha de finalización" at bounding box center [839, 24] width 147 height 14
click at [826, 17] on span "Fecha de finalización" at bounding box center [839, 24] width 147 height 14
drag, startPoint x: 826, startPoint y: 16, endPoint x: 765, endPoint y: 52, distance: 71.5
click at [765, 52] on div "2024" at bounding box center [842, 82] width 294 height 70
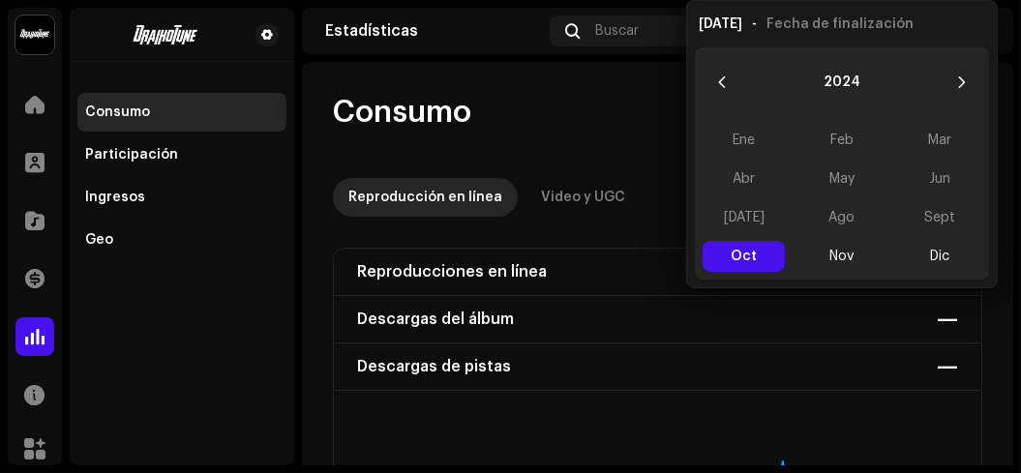
click at [770, 242] on span "Oct Oct" at bounding box center [744, 256] width 82 height 31
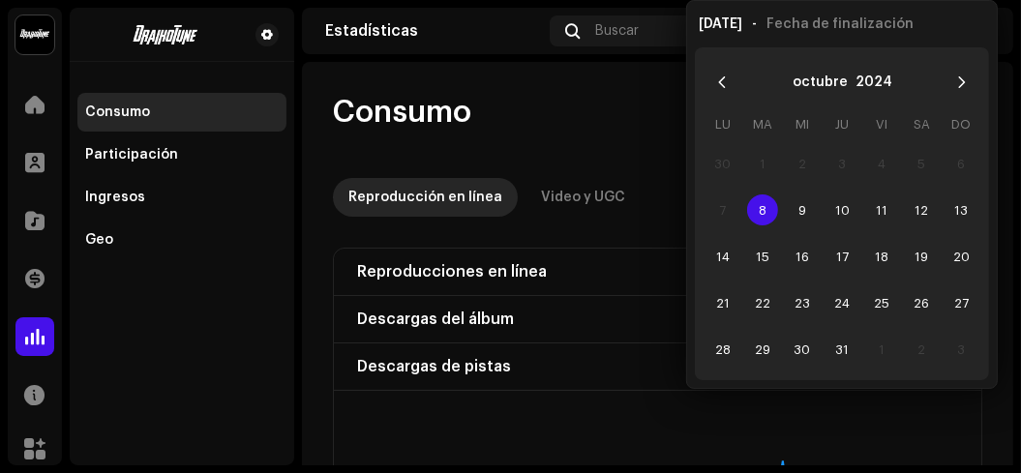
click at [768, 210] on span "8" at bounding box center [762, 210] width 31 height 31
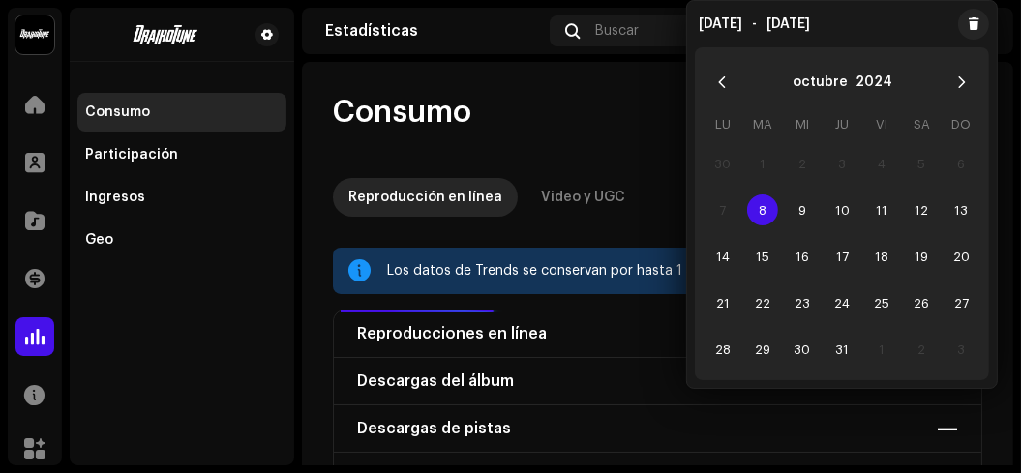
click at [630, 207] on div "Reproducción en línea Video y UGC" at bounding box center [657, 197] width 649 height 39
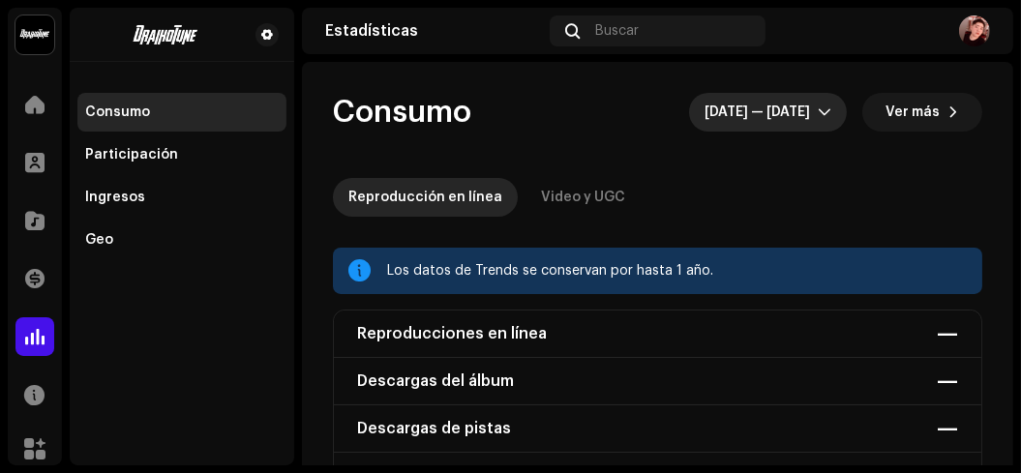
click at [734, 114] on span "[DATE] — [DATE]" at bounding box center [761, 112] width 113 height 39
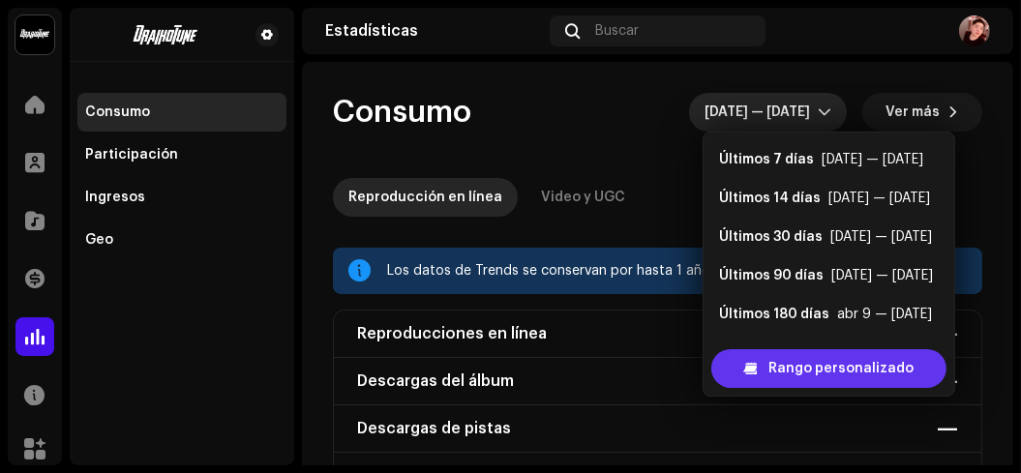
scroll to position [30, 0]
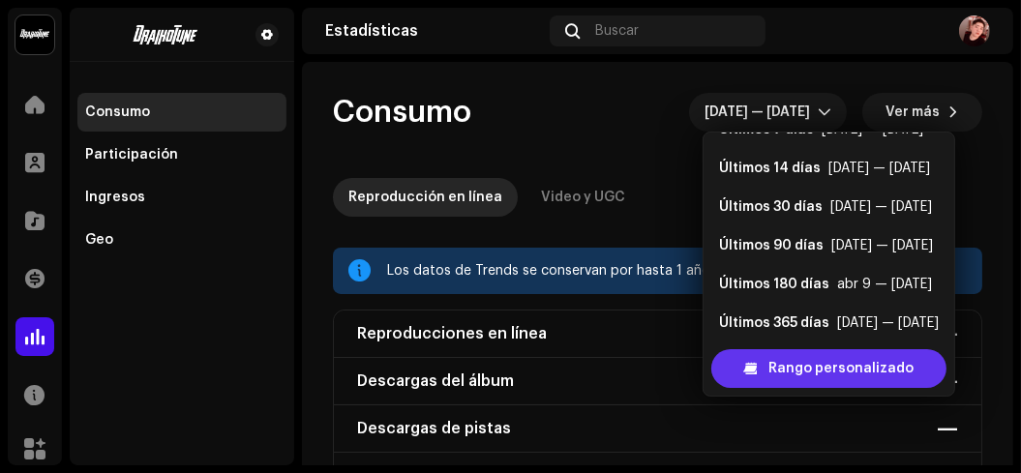
click at [765, 357] on div "Rango personalizado" at bounding box center [828, 368] width 235 height 39
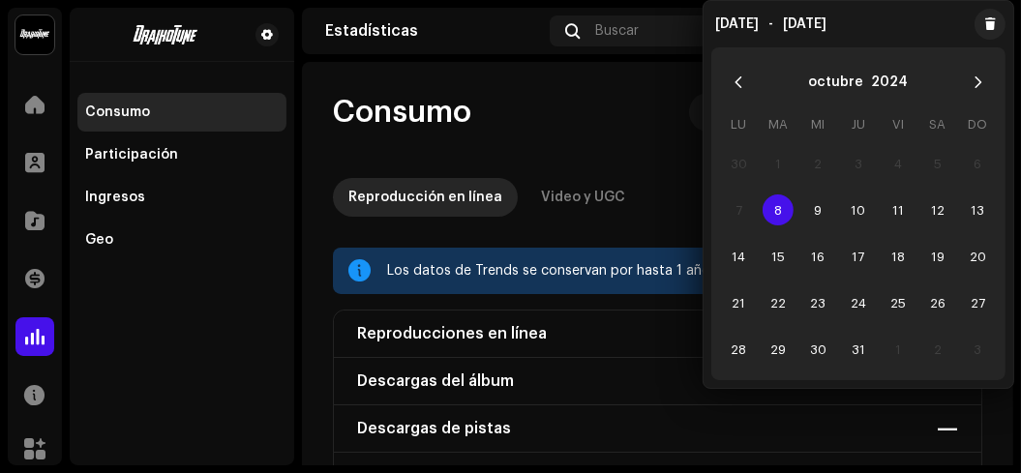
click at [747, 21] on span "[DATE]" at bounding box center [737, 24] width 44 height 14
click at [736, 30] on span "[DATE]" at bounding box center [737, 24] width 44 height 14
drag, startPoint x: 736, startPoint y: 30, endPoint x: 722, endPoint y: 35, distance: 15.3
click at [722, 35] on div "[DATE] - [DATE]" at bounding box center [859, 24] width 310 height 31
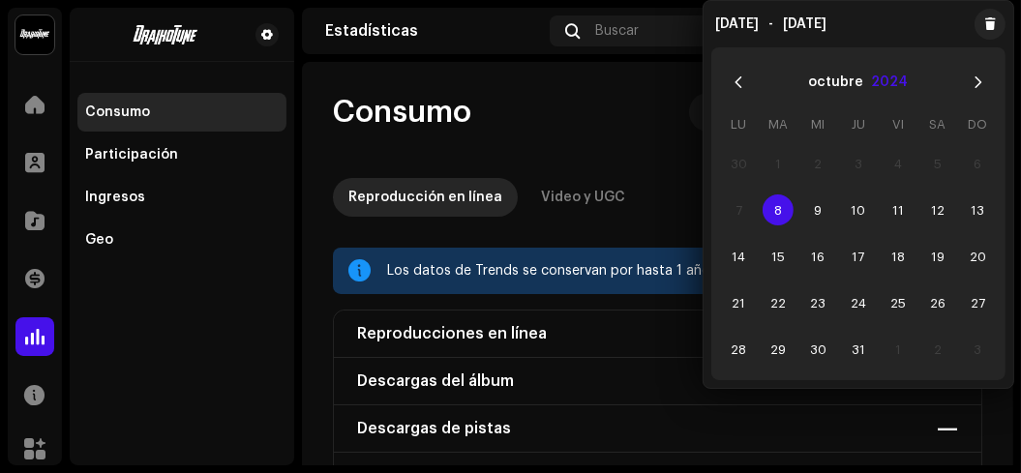
click at [885, 82] on button "2024" at bounding box center [889, 82] width 37 height 31
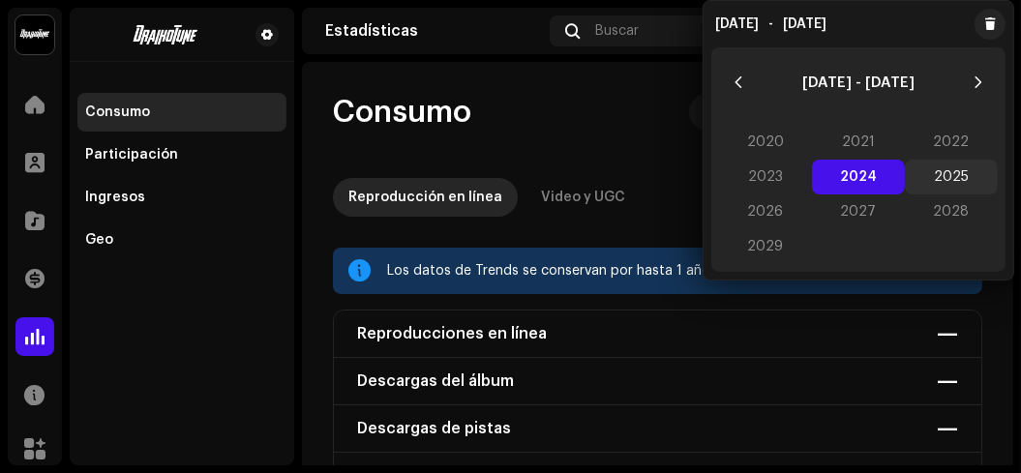
click at [948, 180] on span "2025" at bounding box center [951, 177] width 93 height 35
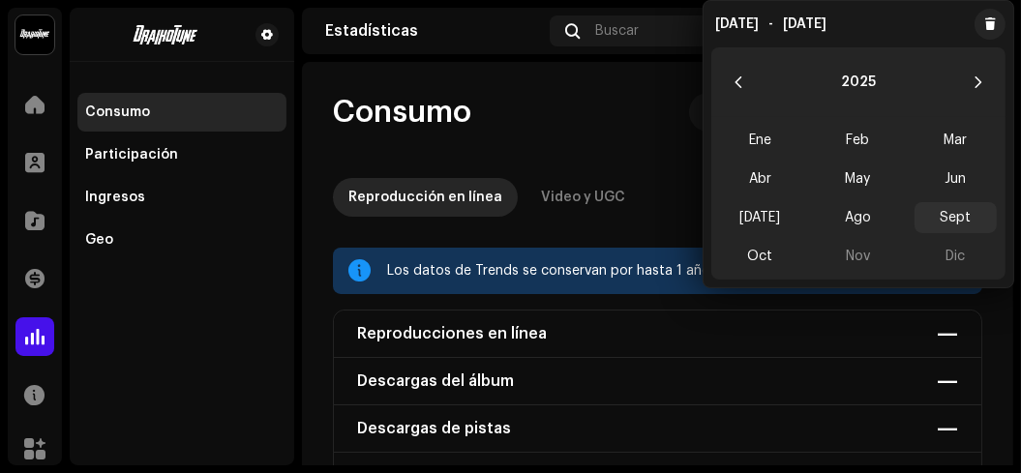
click at [950, 210] on span "Sept" at bounding box center [956, 217] width 82 height 31
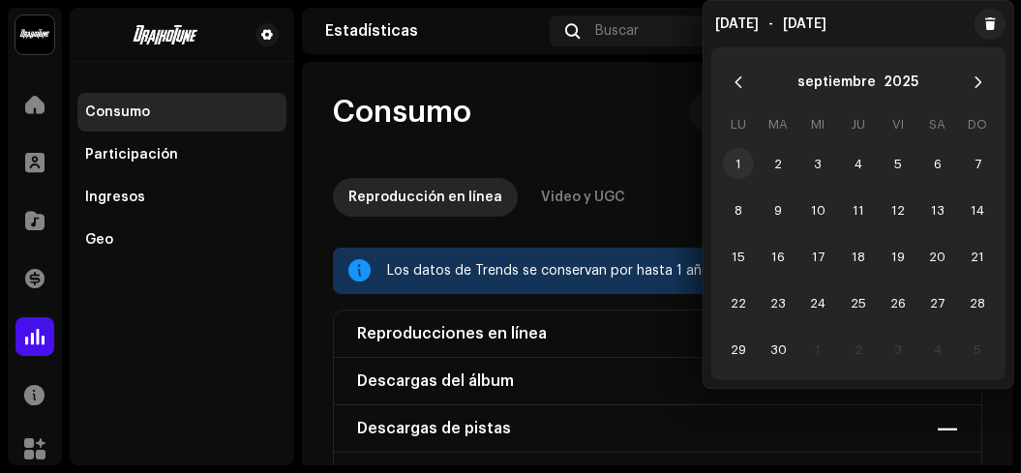
click at [735, 159] on span "1" at bounding box center [738, 163] width 31 height 31
click at [813, 76] on button "septiembre" at bounding box center [836, 82] width 78 height 31
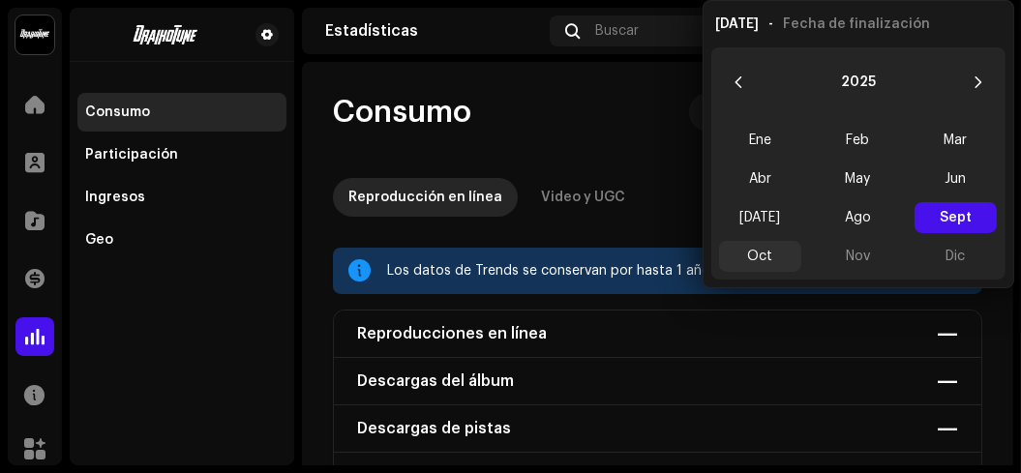
click at [782, 261] on span "Oct" at bounding box center [760, 256] width 82 height 31
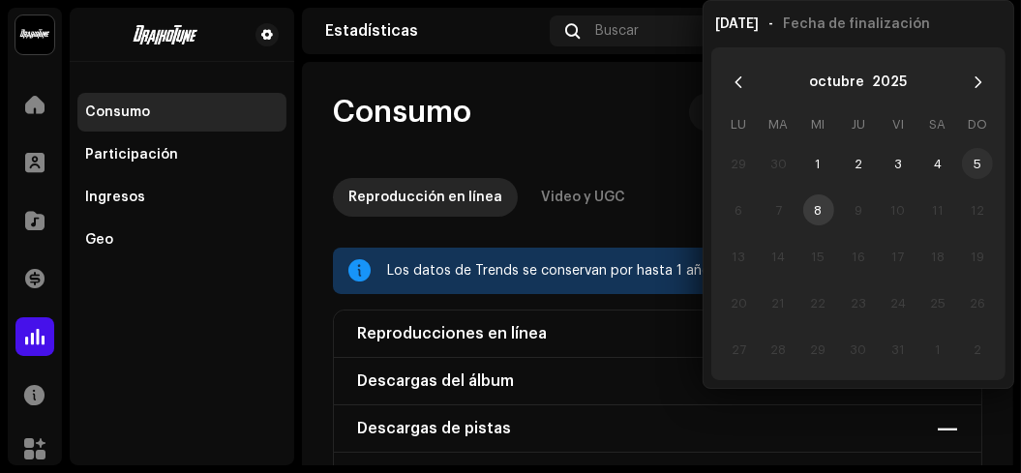
click at [967, 163] on span "5" at bounding box center [977, 163] width 31 height 31
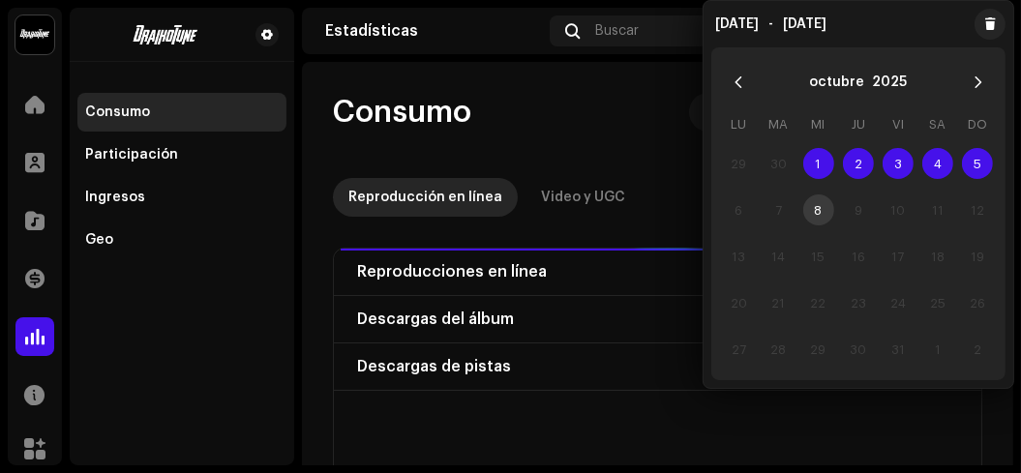
click at [640, 75] on re-o-consumption-dashboard-header "Consumo [DATE] — [DATE] Ver más Reproducción en línea Video y UGC" at bounding box center [657, 147] width 649 height 170
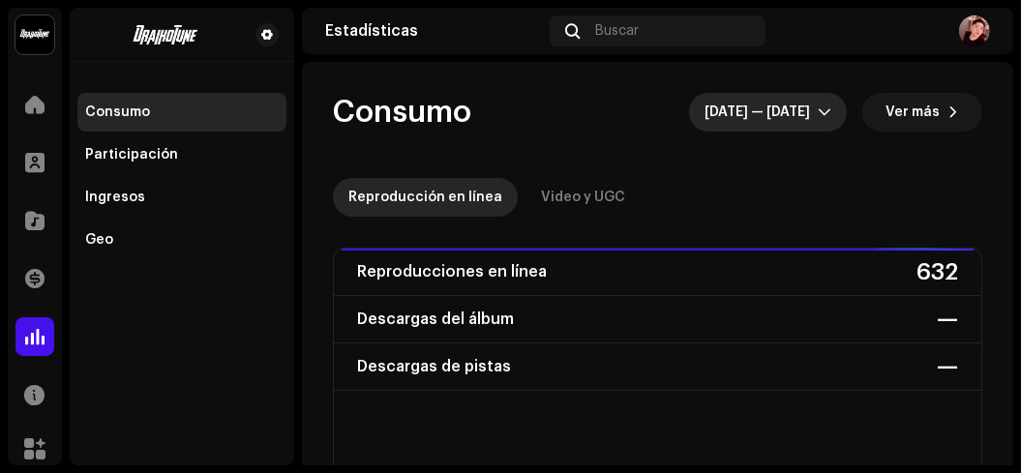
click at [802, 99] on span "[DATE] — [DATE]" at bounding box center [761, 112] width 113 height 39
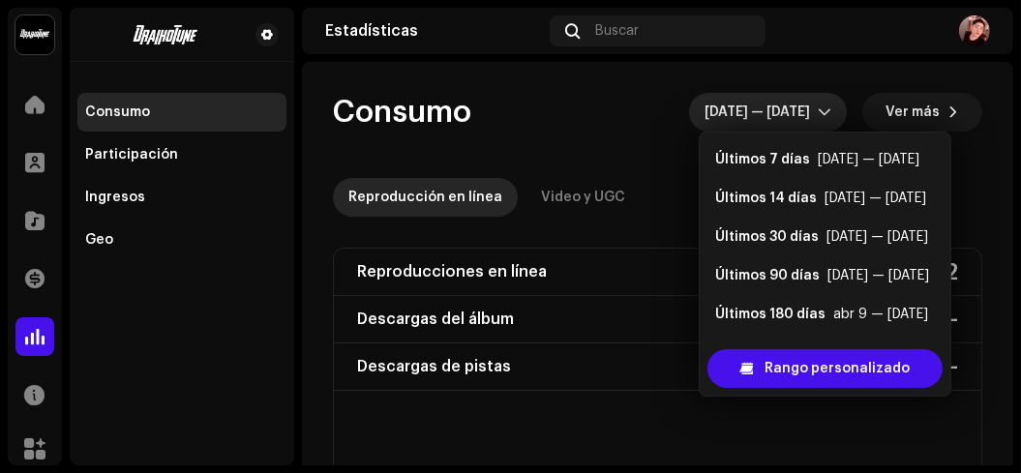
click at [802, 99] on span "[DATE] — [DATE]" at bounding box center [761, 112] width 113 height 39
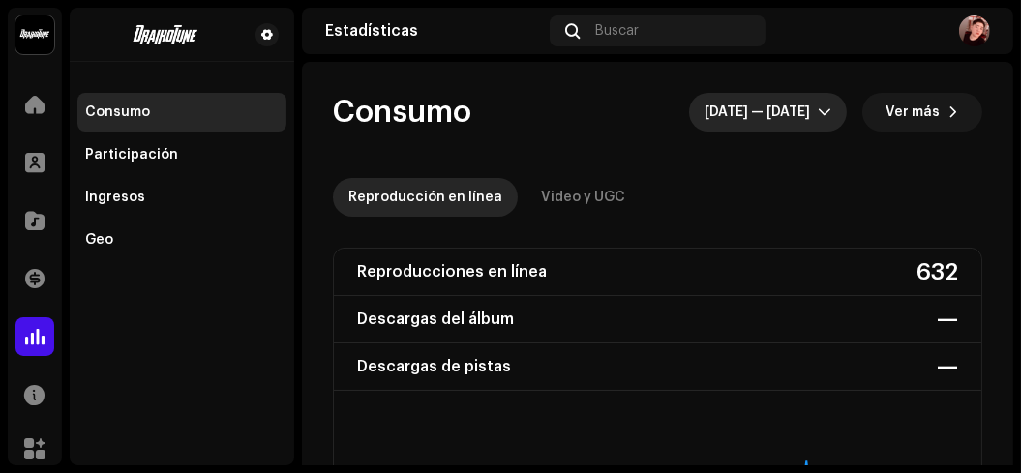
drag, startPoint x: 825, startPoint y: 126, endPoint x: 810, endPoint y: 94, distance: 35.5
click at [810, 94] on p-select "[DATE] — [DATE]" at bounding box center [768, 112] width 158 height 39
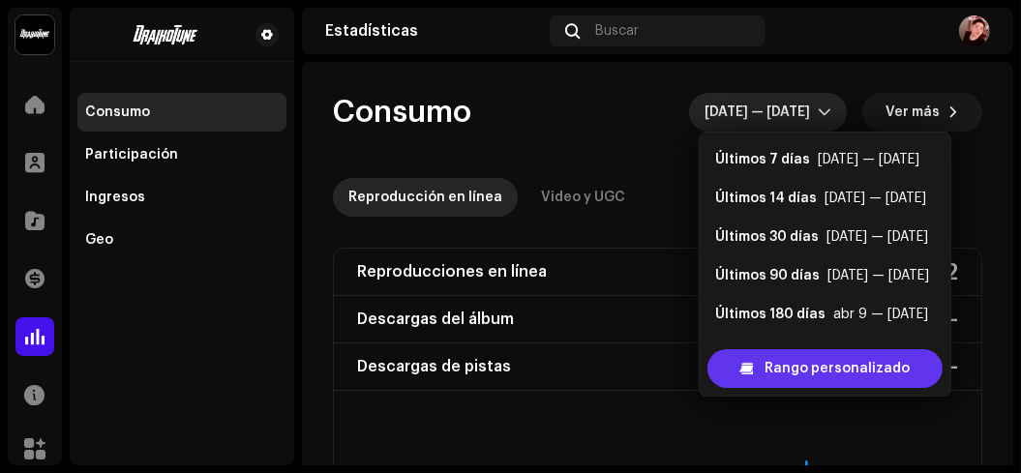
scroll to position [30, 0]
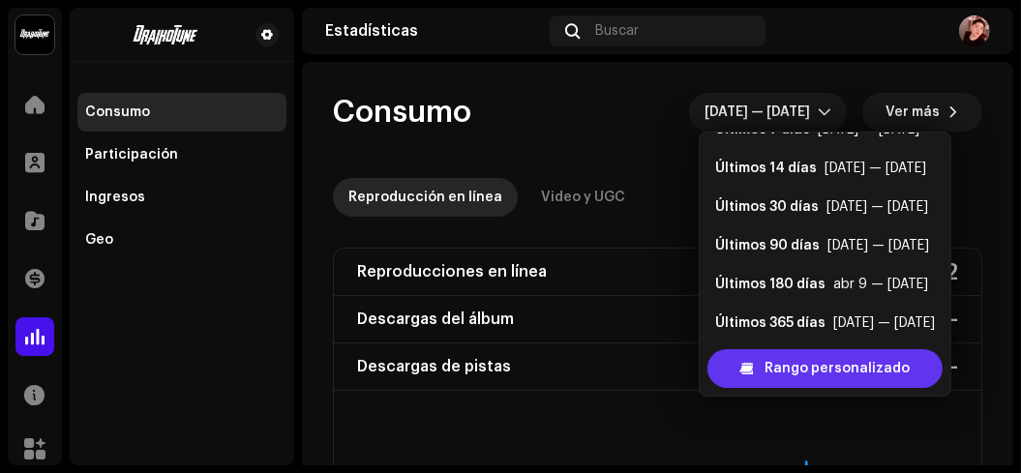
click at [885, 377] on span "Rango personalizado" at bounding box center [837, 368] width 145 height 39
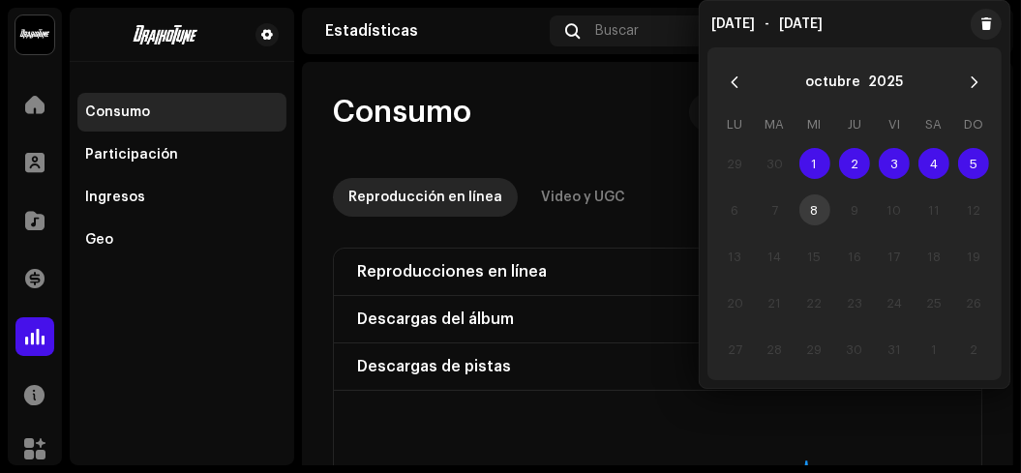
click at [968, 160] on span "5" at bounding box center [973, 163] width 31 height 31
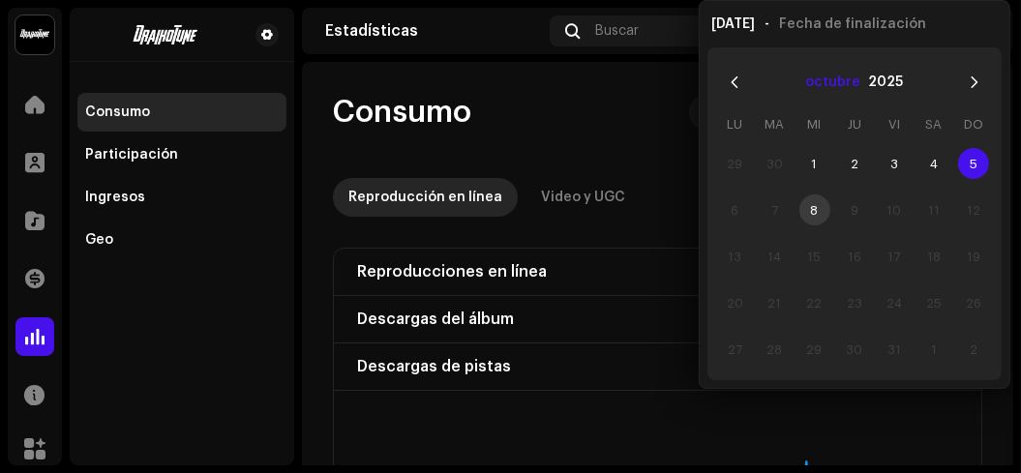
click at [854, 78] on button "octubre" at bounding box center [832, 82] width 55 height 31
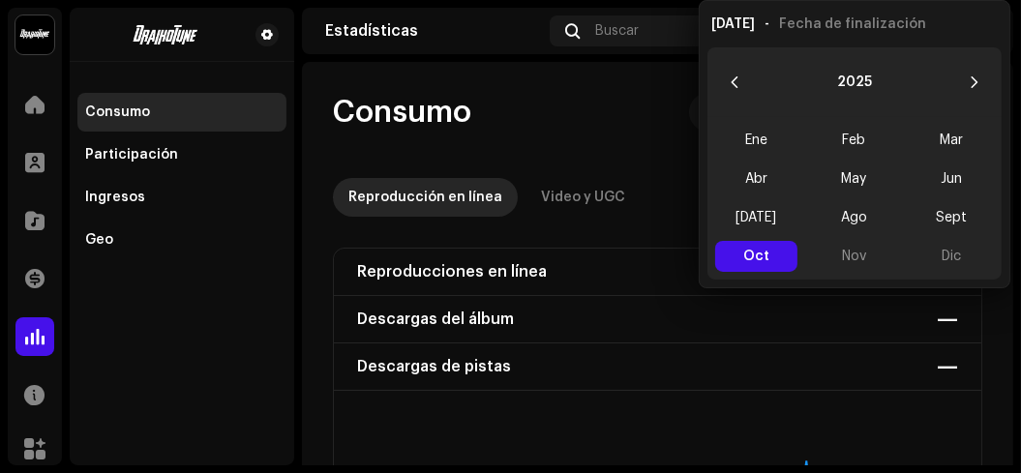
click at [854, 78] on button "2025" at bounding box center [854, 82] width 35 height 31
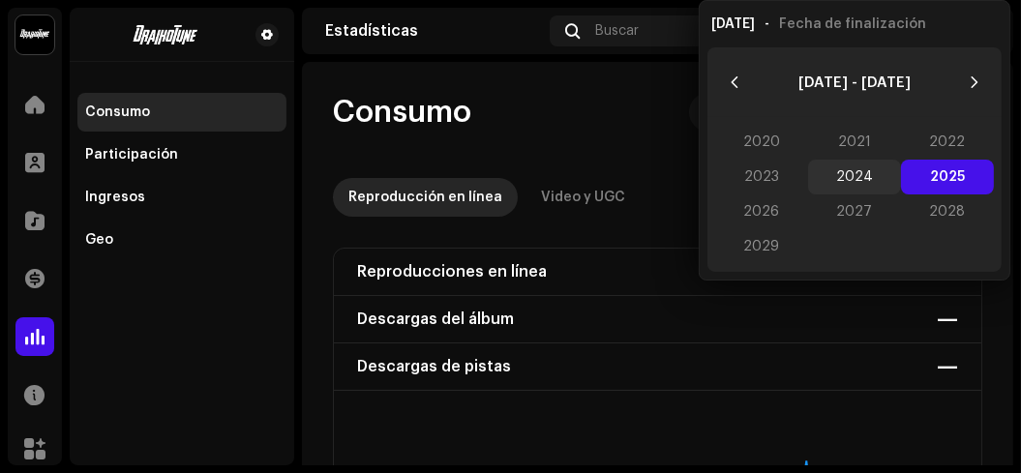
click at [862, 184] on span "2024" at bounding box center [854, 177] width 93 height 35
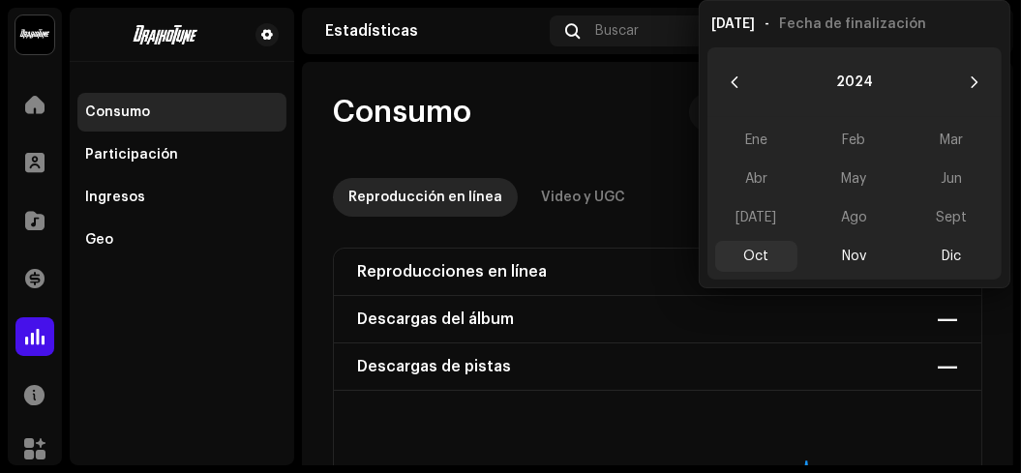
click at [757, 248] on span "Oct" at bounding box center [756, 256] width 82 height 31
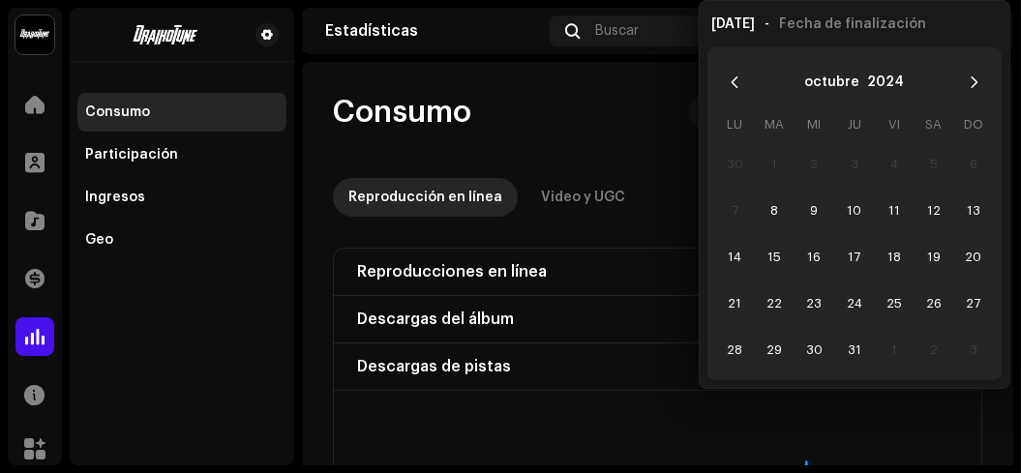
click at [771, 163] on td "1" at bounding box center [775, 163] width 40 height 46
drag, startPoint x: 771, startPoint y: 163, endPoint x: 663, endPoint y: 179, distance: 109.6
click at [663, 179] on div "Reproducción en línea Video y UGC" at bounding box center [657, 197] width 649 height 39
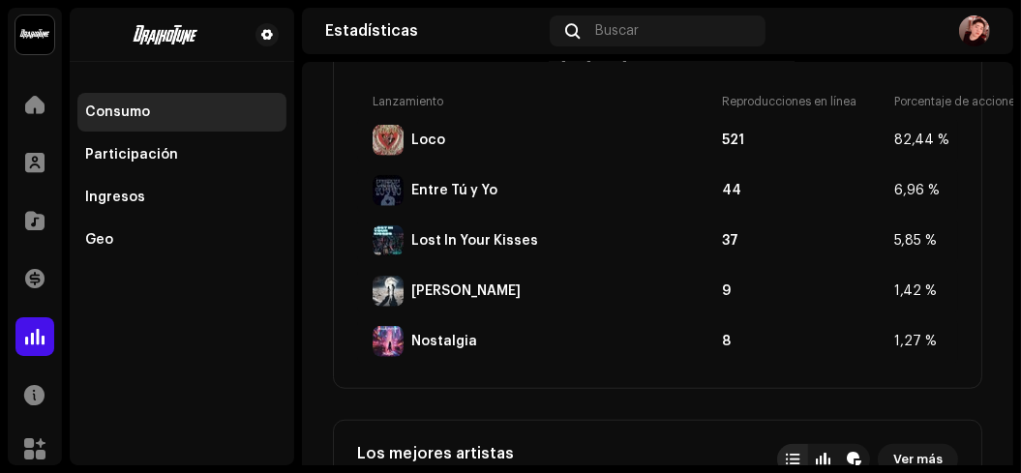
scroll to position [1206, 0]
